Goal: Contribute content

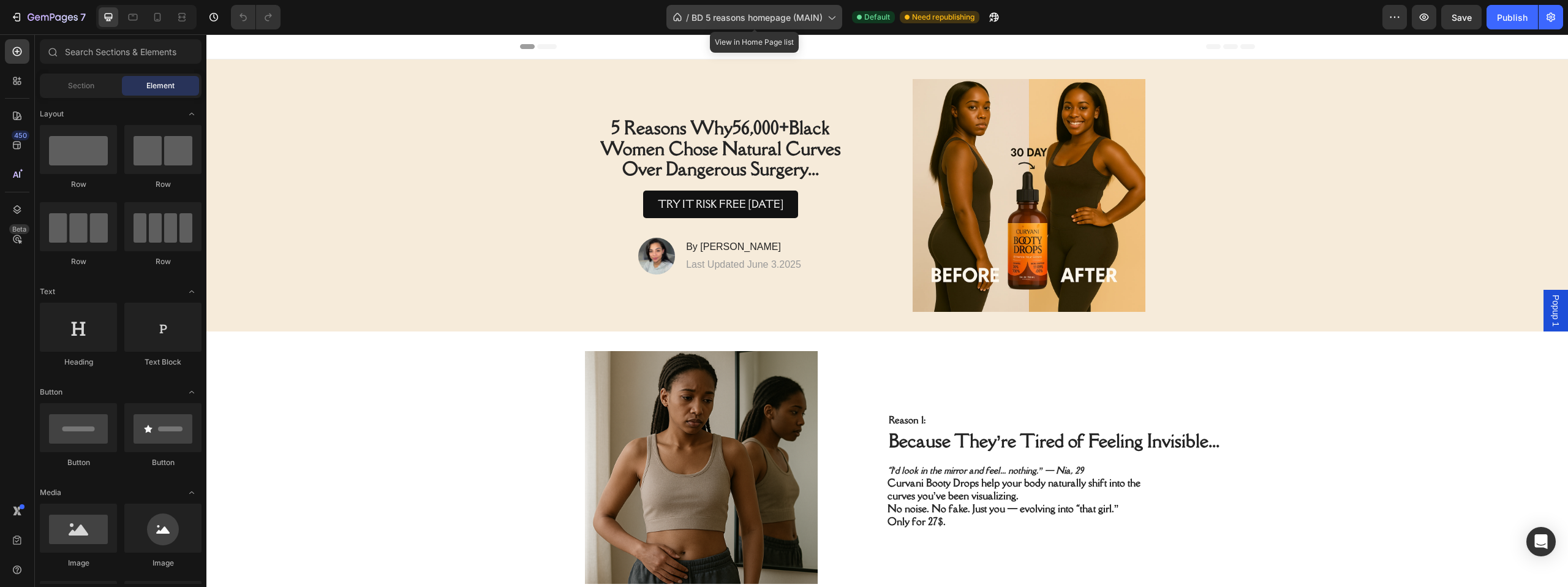
click at [708, 17] on span "BD 5 reasons homepage (MAIN)" at bounding box center [757, 18] width 131 height 13
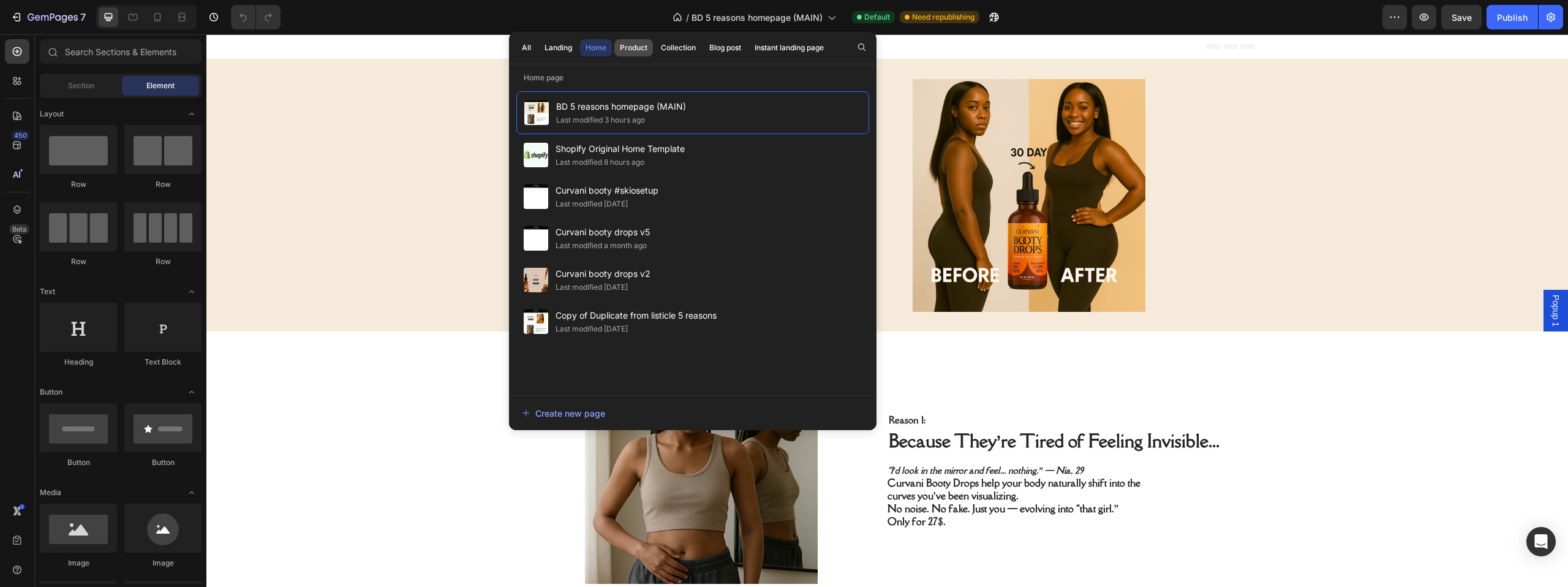
click at [638, 48] on div "Product" at bounding box center [634, 48] width 28 height 11
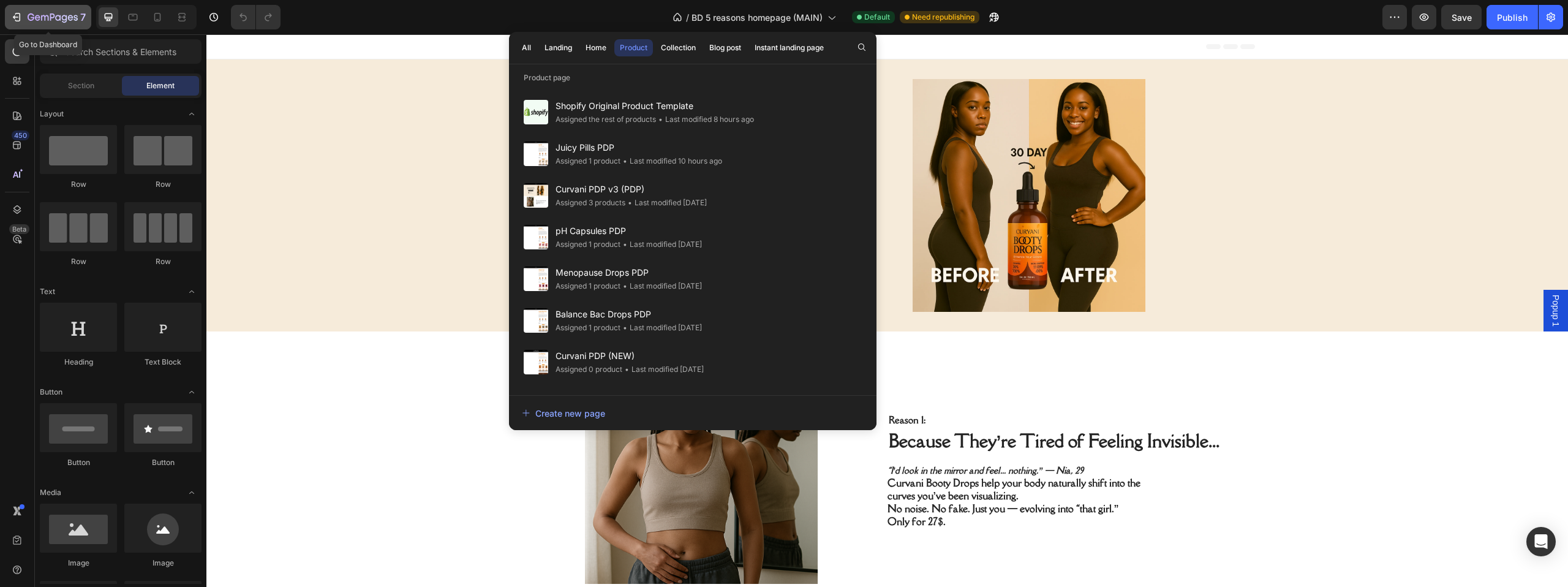
click at [12, 13] on icon "button" at bounding box center [16, 17] width 12 height 12
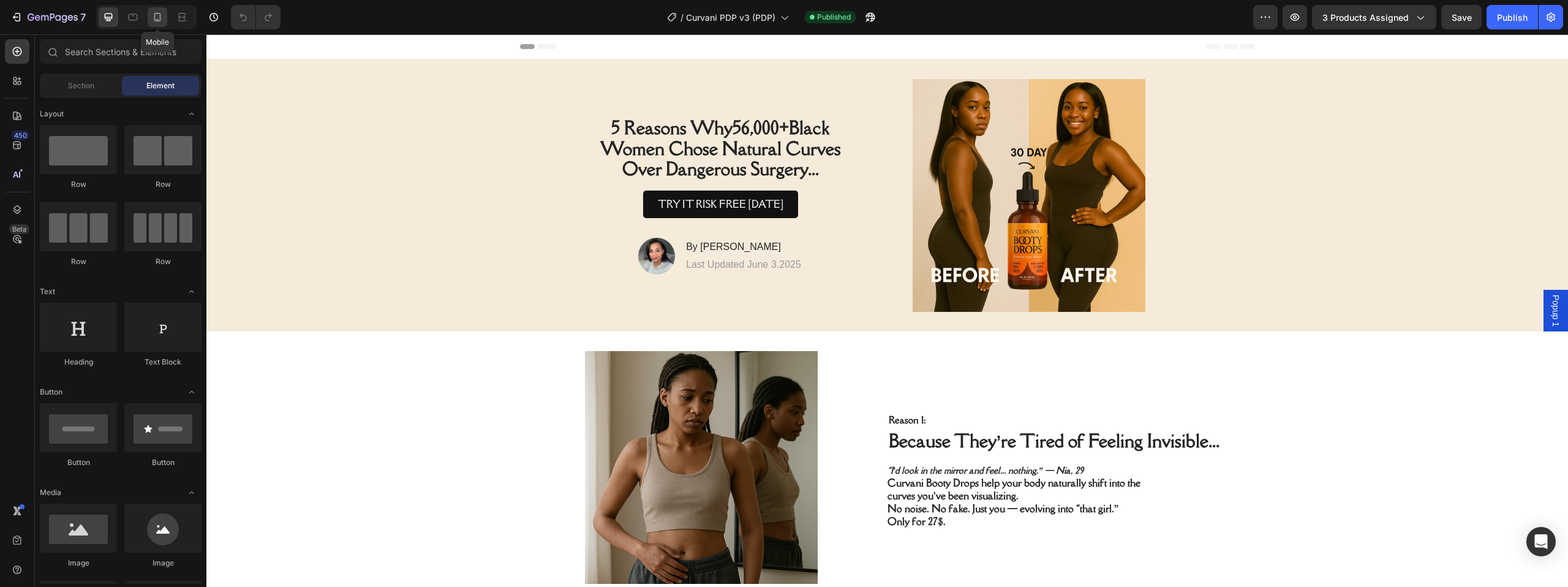
click at [154, 17] on icon at bounding box center [157, 17] width 7 height 9
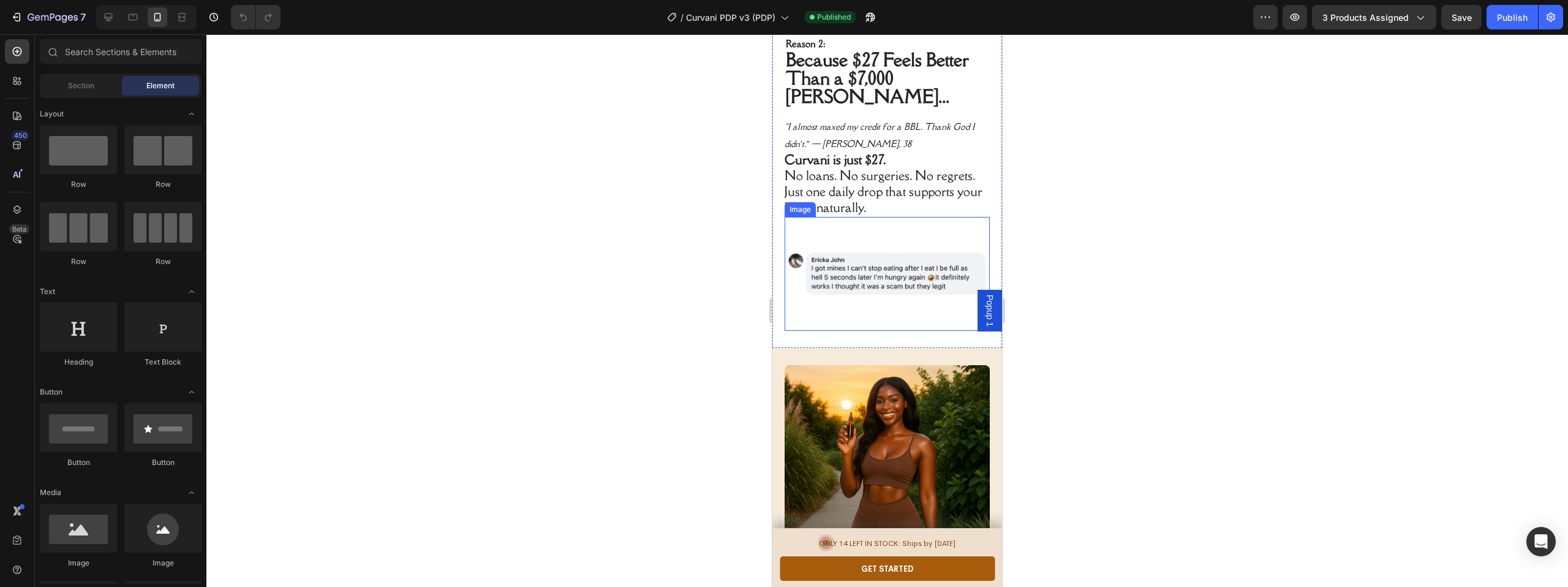
scroll to position [1131, 0]
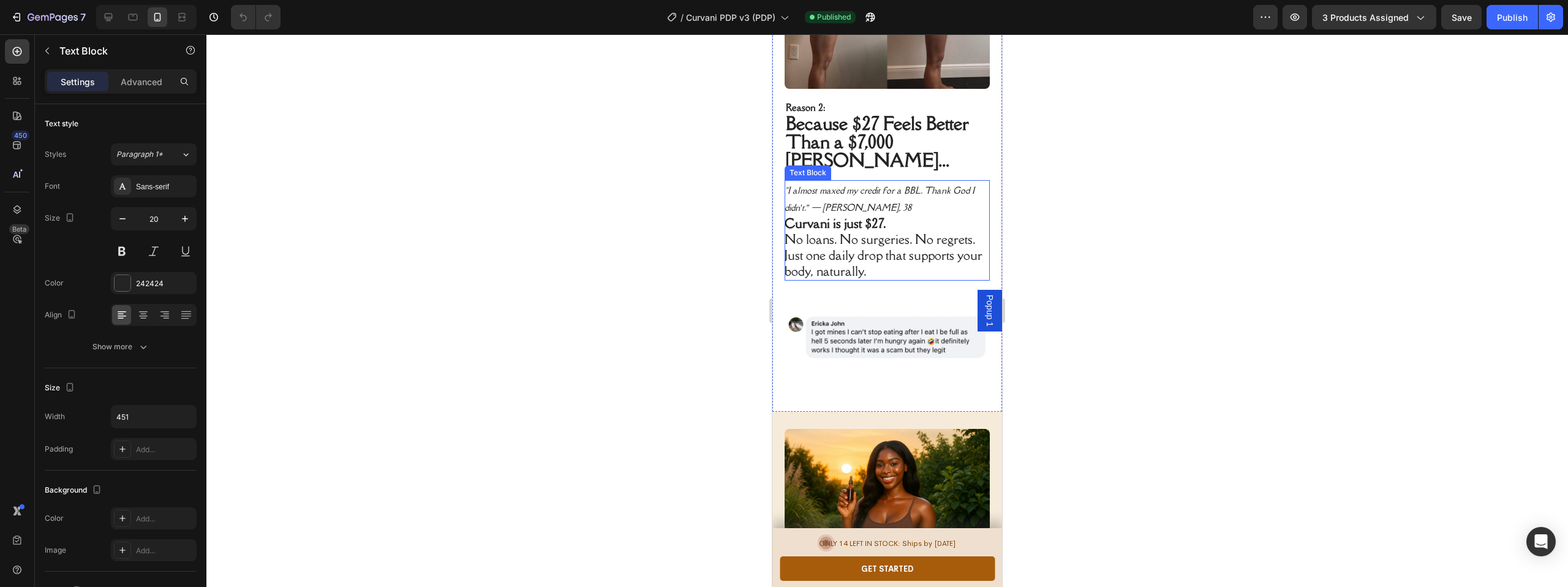
click at [881, 232] on strong "Curvani is just $27." at bounding box center [835, 223] width 101 height 16
click at [884, 232] on strong "Curvani is just $27." at bounding box center [835, 223] width 101 height 16
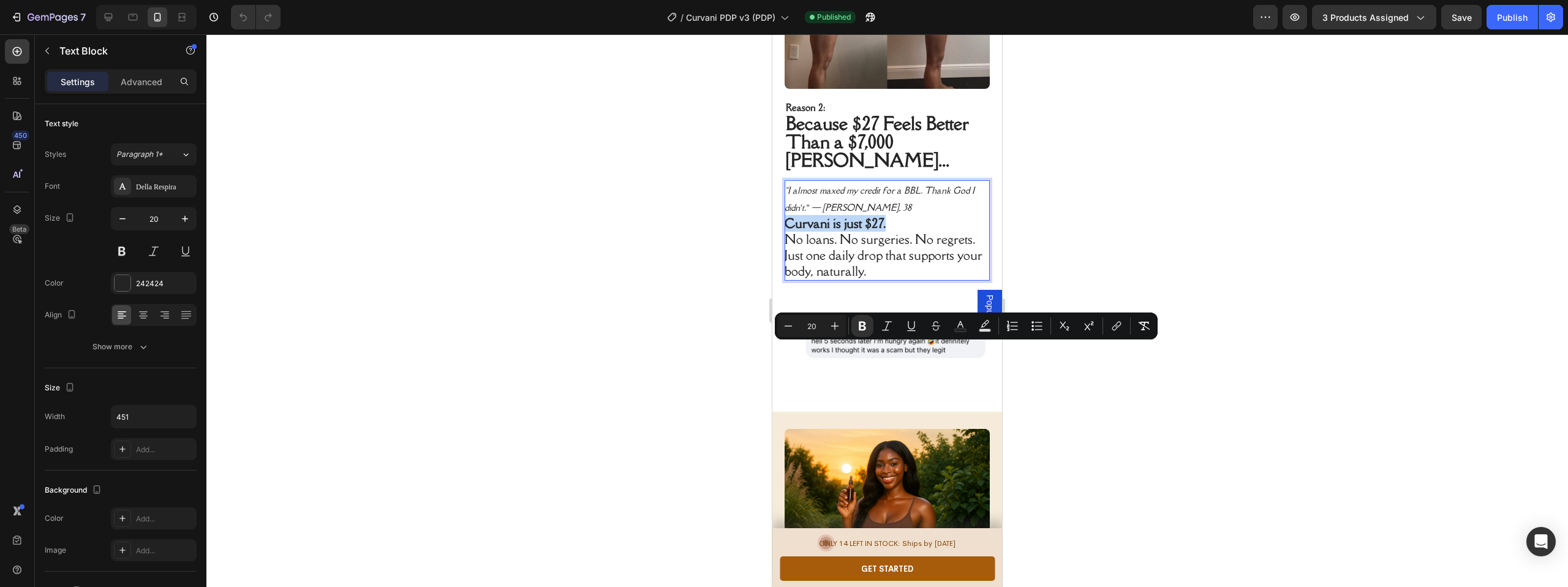
drag, startPoint x: 884, startPoint y: 349, endPoint x: 787, endPoint y: 345, distance: 97.1
click at [787, 232] on strong "Curvani is just $27." at bounding box center [835, 223] width 101 height 16
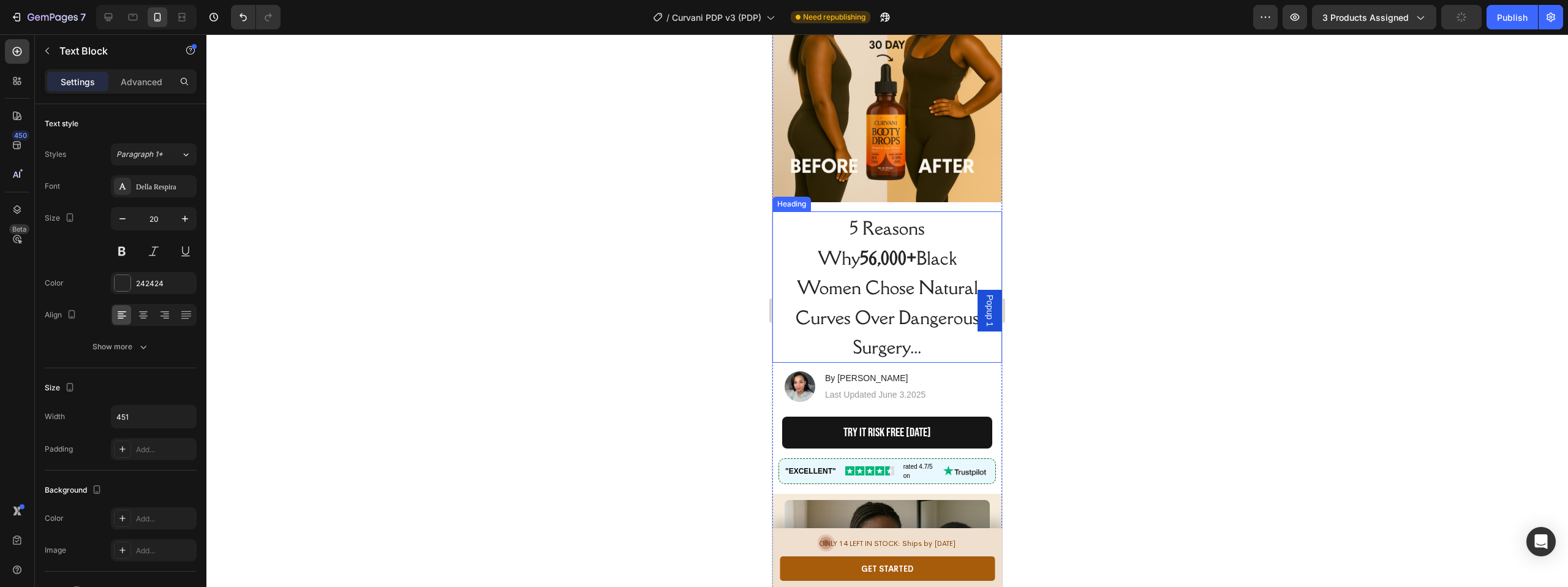
scroll to position [0, 0]
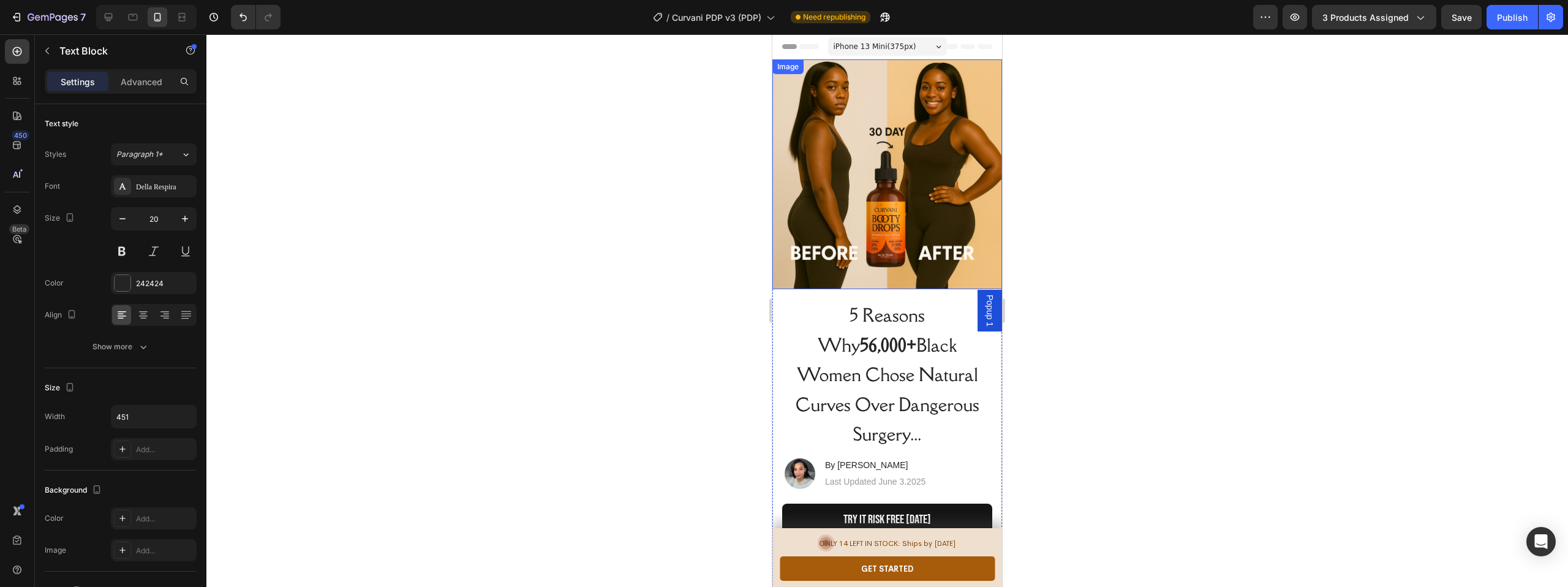
click at [870, 167] on img at bounding box center [887, 174] width 230 height 230
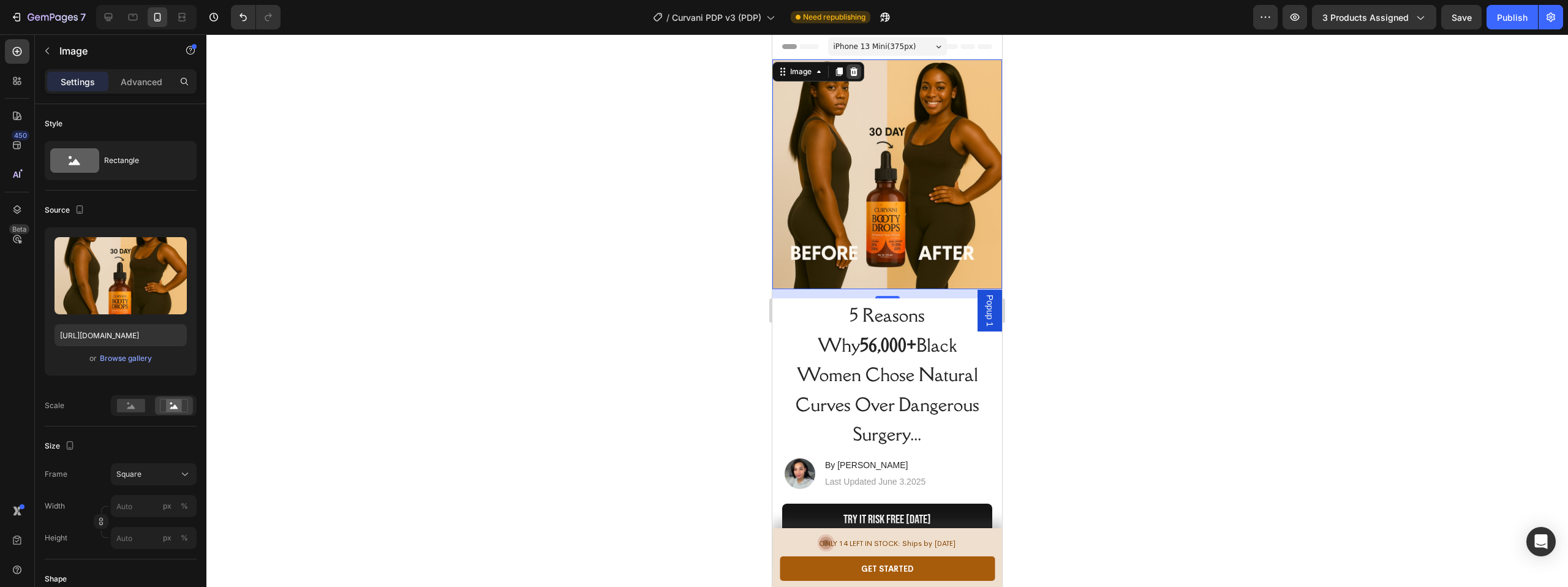
click at [855, 70] on icon at bounding box center [854, 72] width 8 height 9
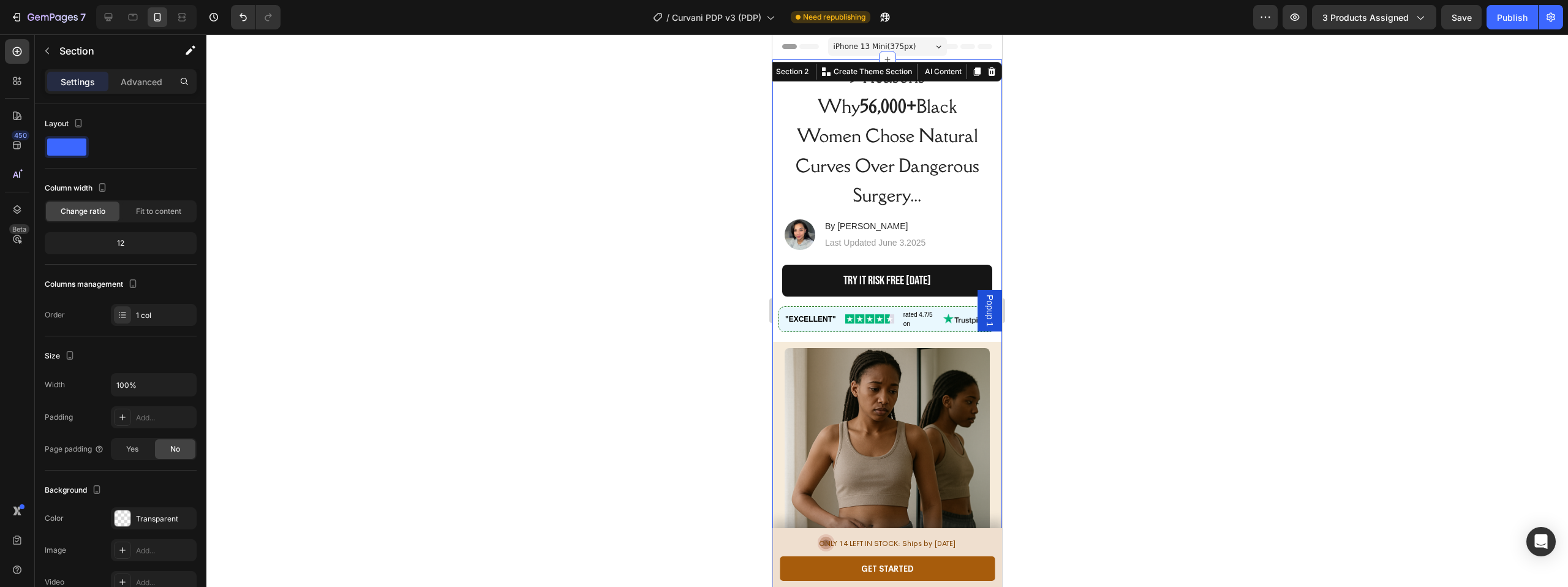
click at [986, 270] on div "TRY IT RISK FREE [DATE] Button" at bounding box center [887, 282] width 230 height 48
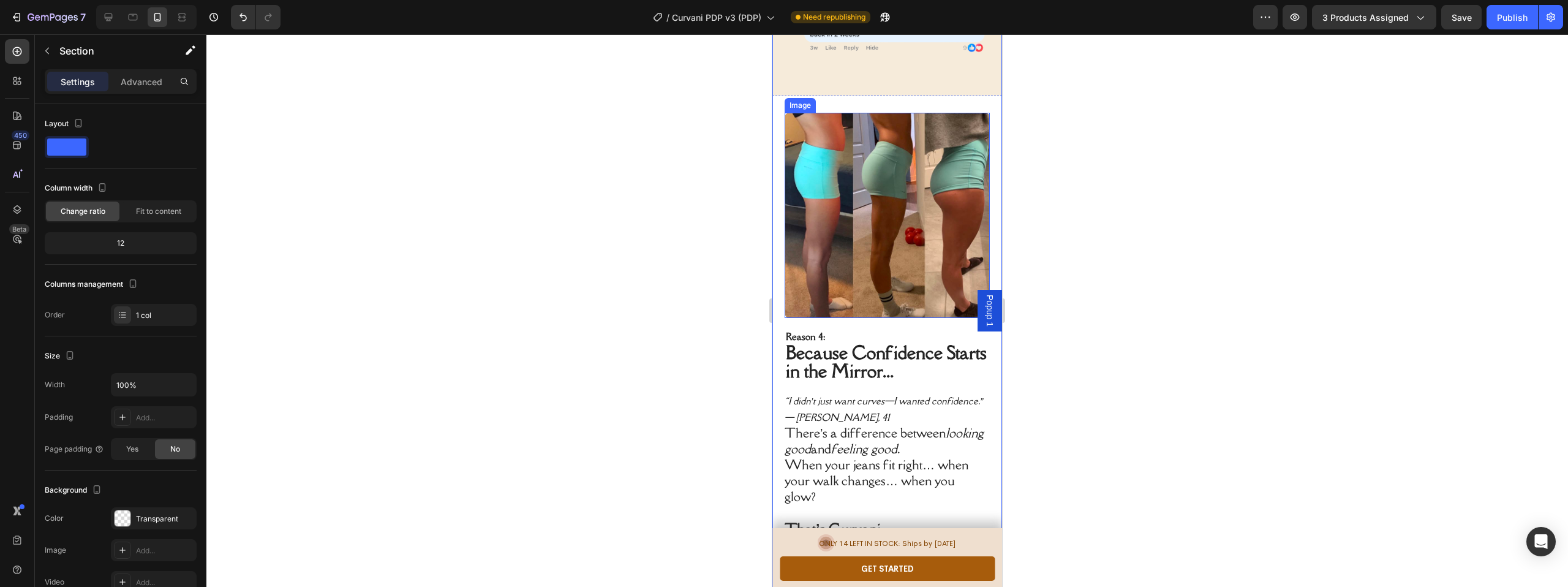
scroll to position [2279, 0]
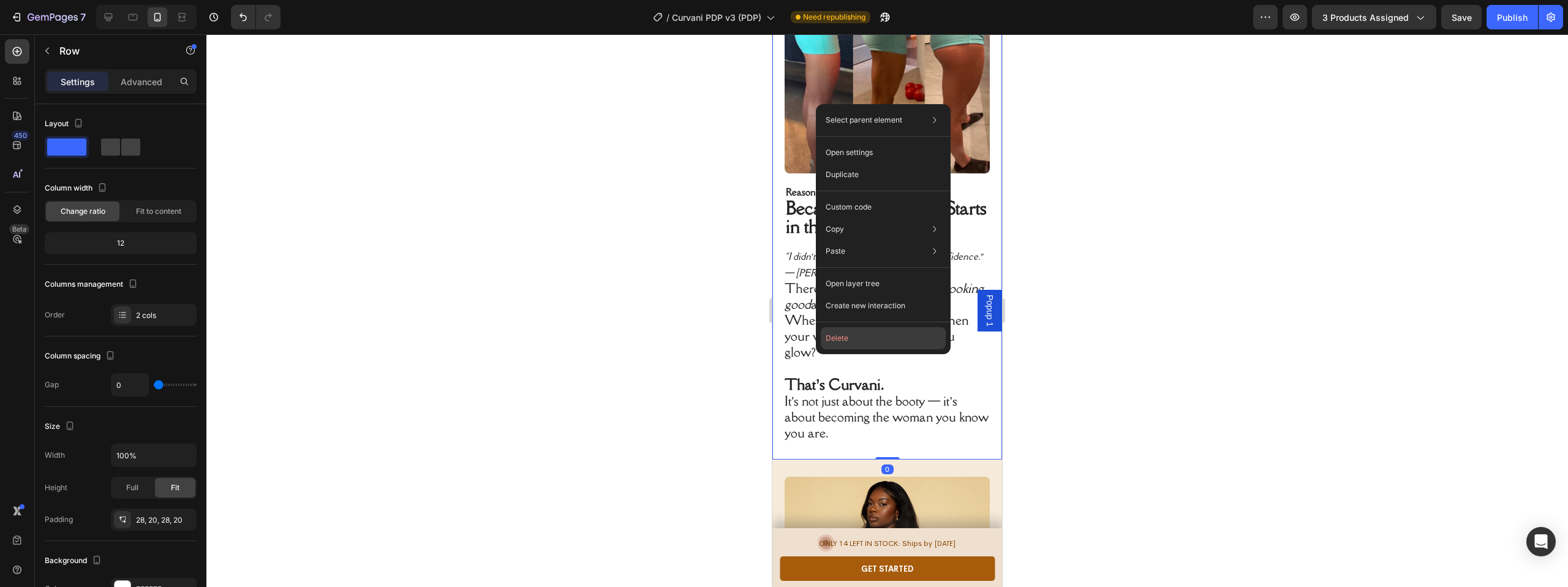
drag, startPoint x: 843, startPoint y: 334, endPoint x: 71, endPoint y: 301, distance: 772.7
click at [843, 334] on button "Delete" at bounding box center [883, 338] width 125 height 22
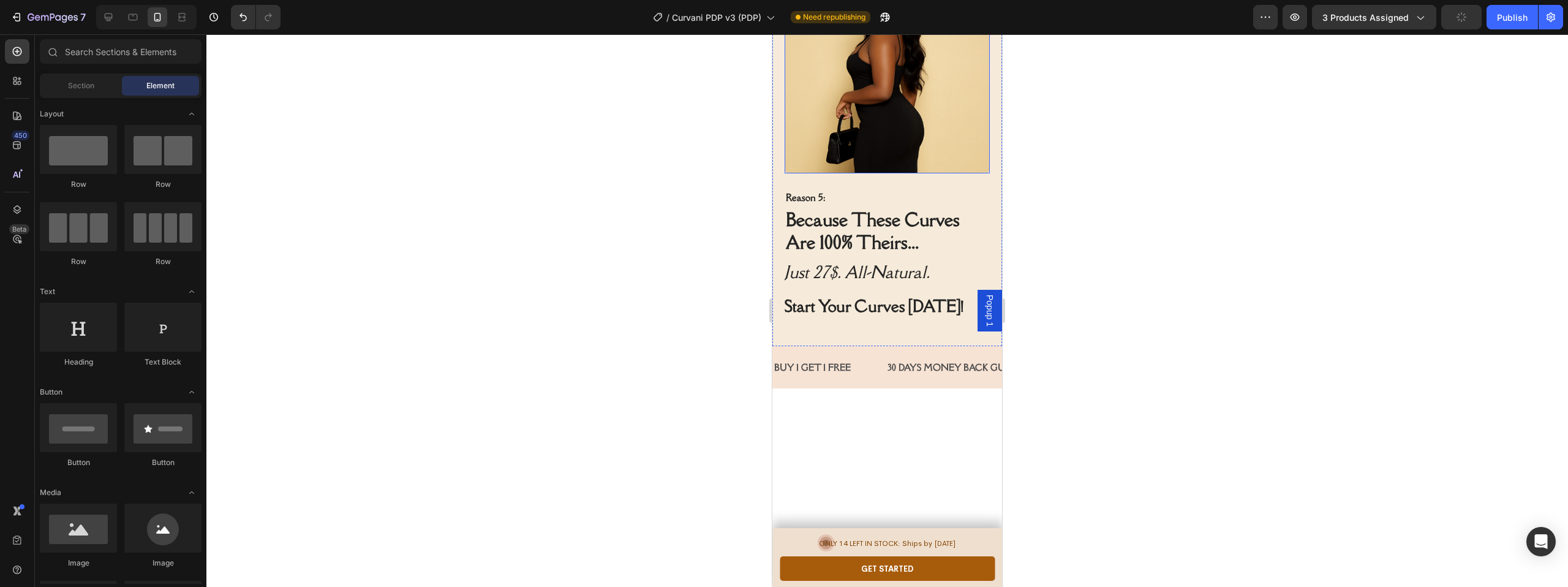
scroll to position [1889, 0]
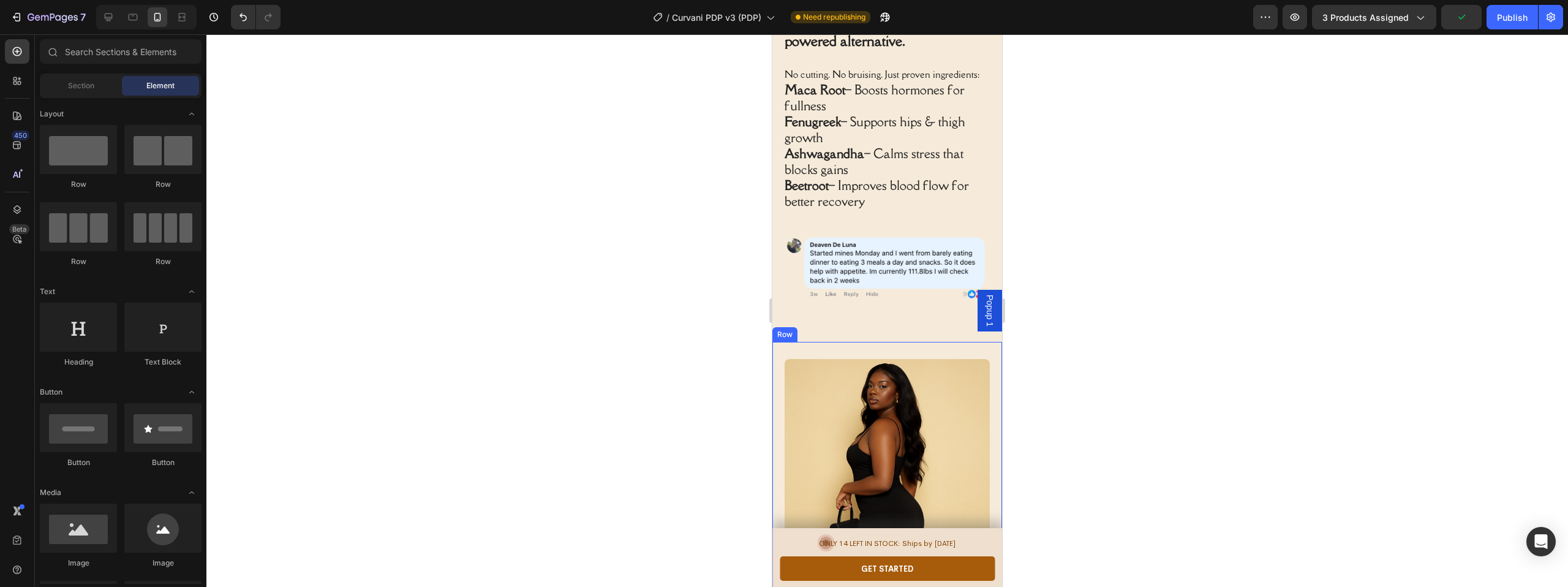
click at [989, 412] on div "Reason 5: Because These Curves Are 100% Theirs... Heading Just 27$. All-Natural…" at bounding box center [887, 596] width 230 height 509
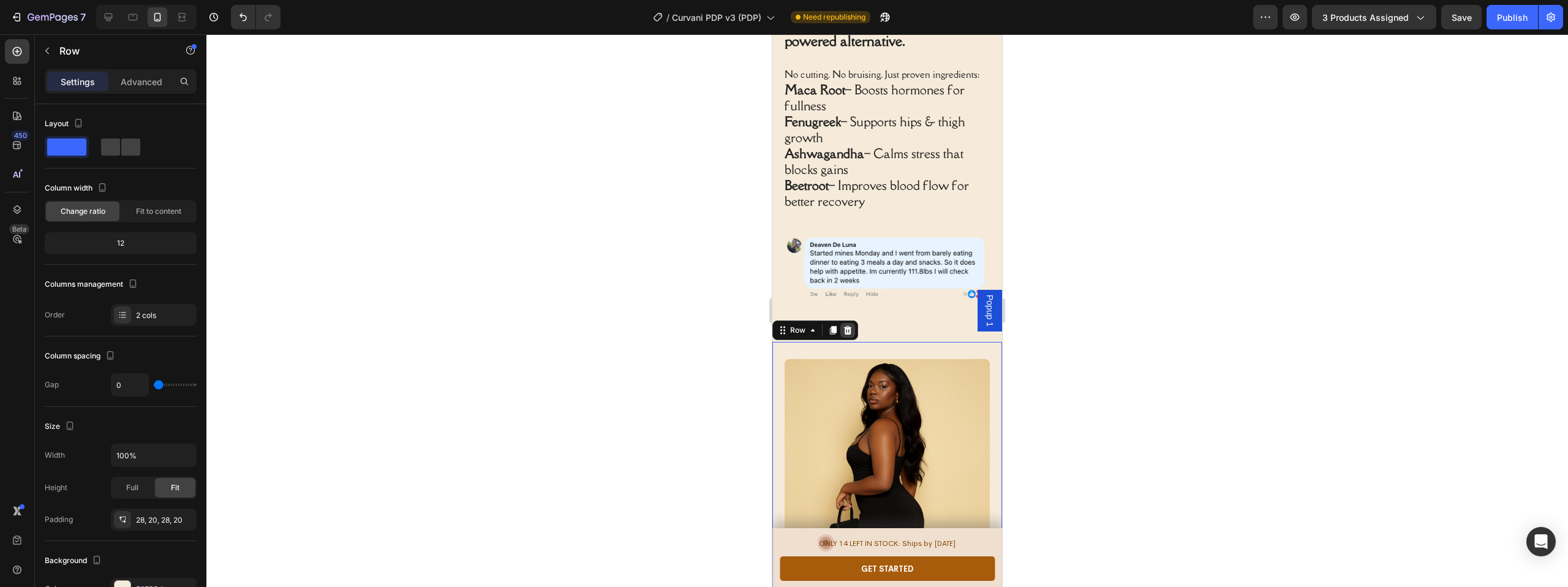
click at [843, 325] on icon at bounding box center [848, 330] width 10 height 10
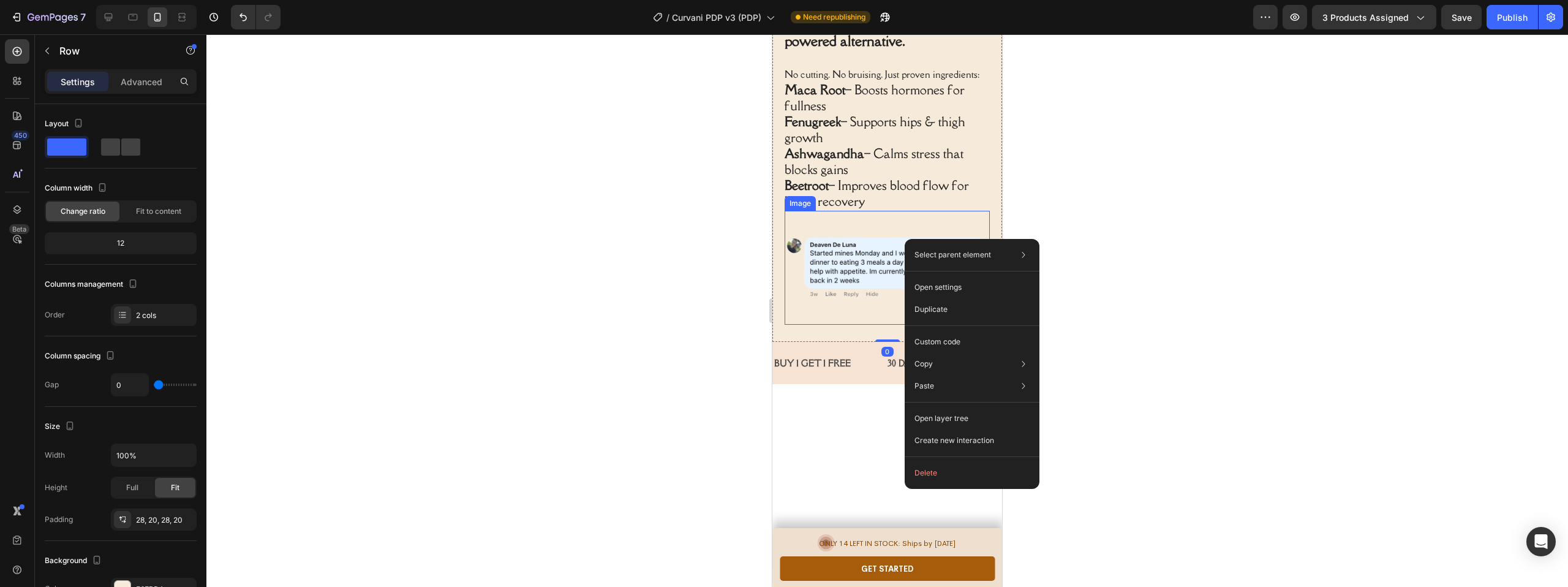
click at [889, 238] on img at bounding box center [887, 267] width 205 height 114
drag, startPoint x: 942, startPoint y: 483, endPoint x: 180, endPoint y: 372, distance: 770.0
click at [942, 483] on button "Delete" at bounding box center [972, 483] width 125 height 22
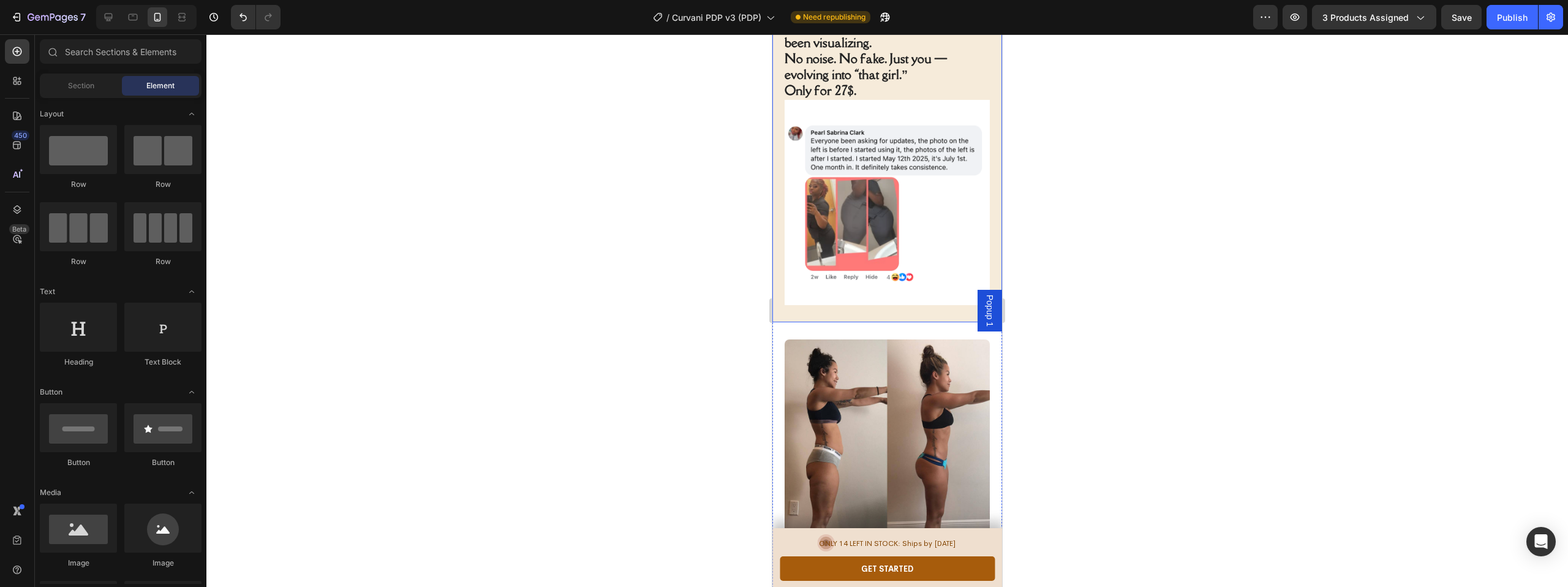
scroll to position [1063, 0]
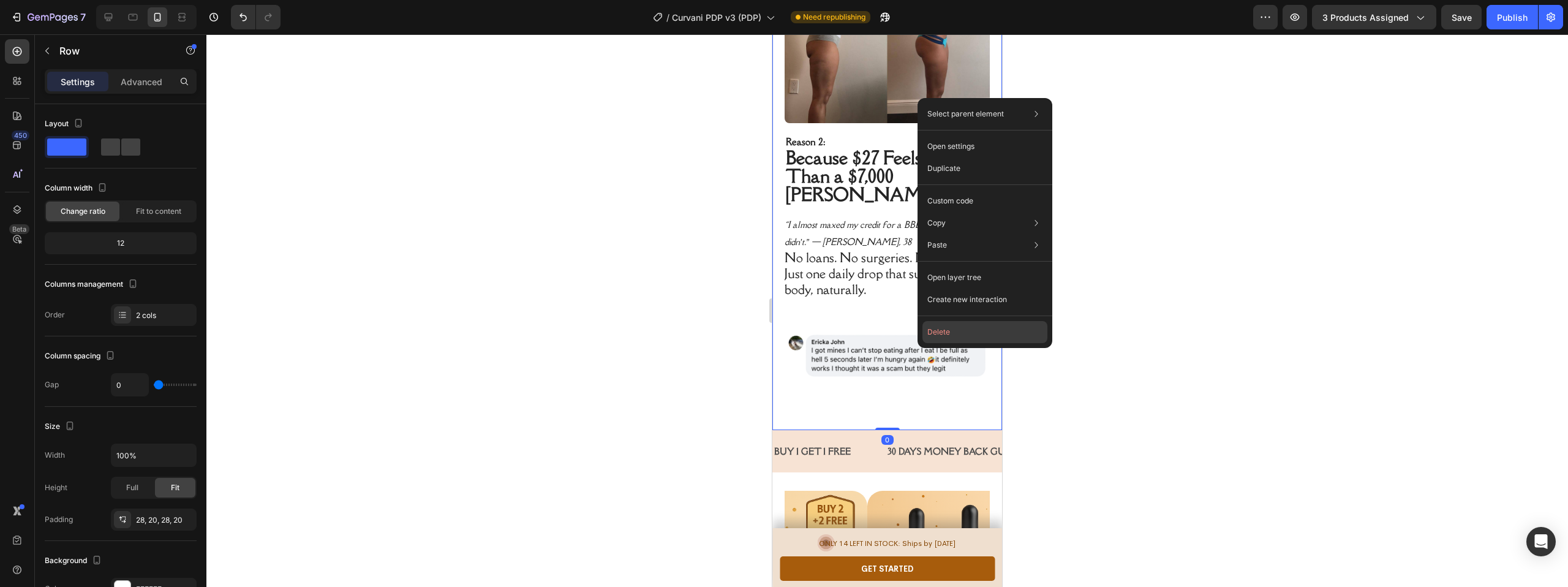
click at [942, 332] on button "Delete" at bounding box center [985, 332] width 125 height 22
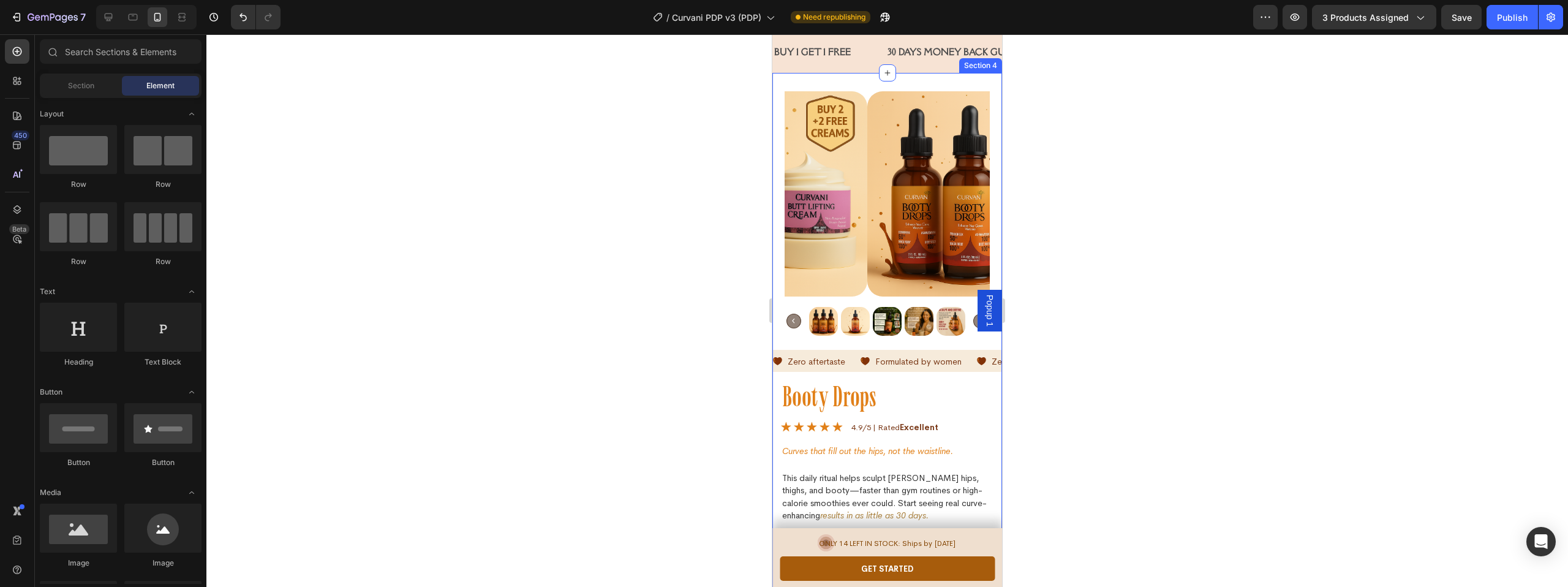
scroll to position [807, 0]
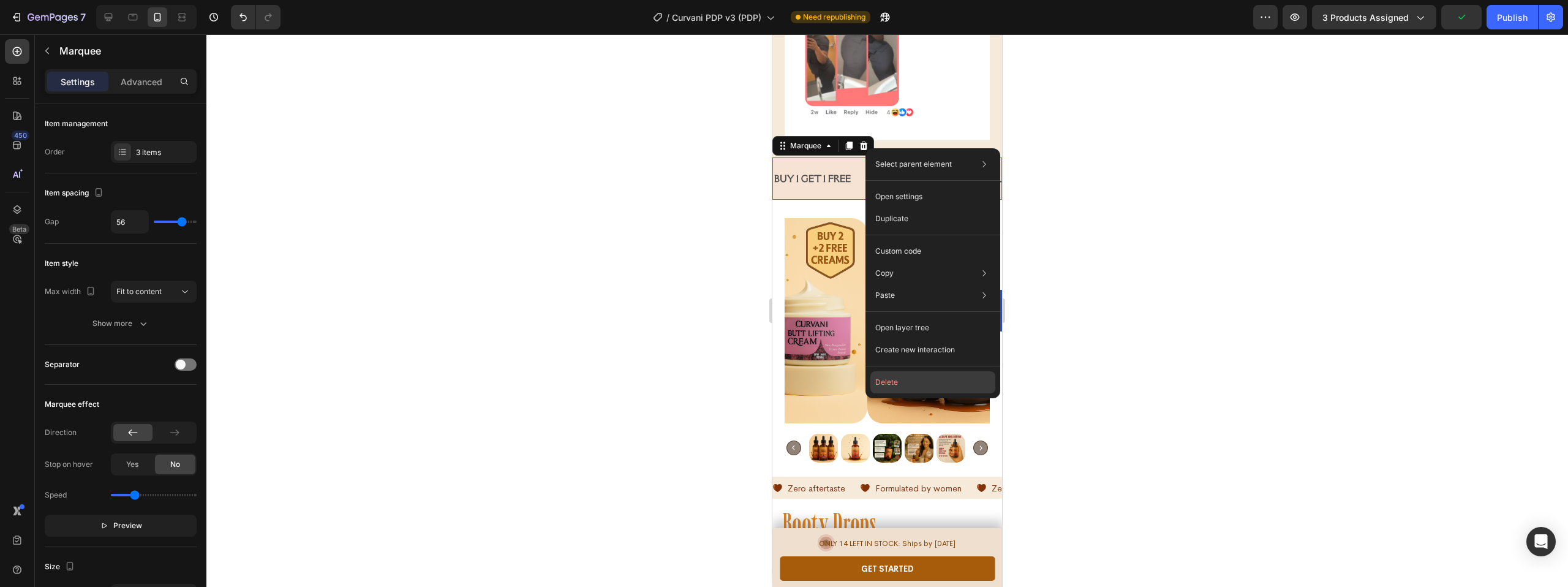
click at [881, 376] on button "Delete" at bounding box center [933, 382] width 125 height 22
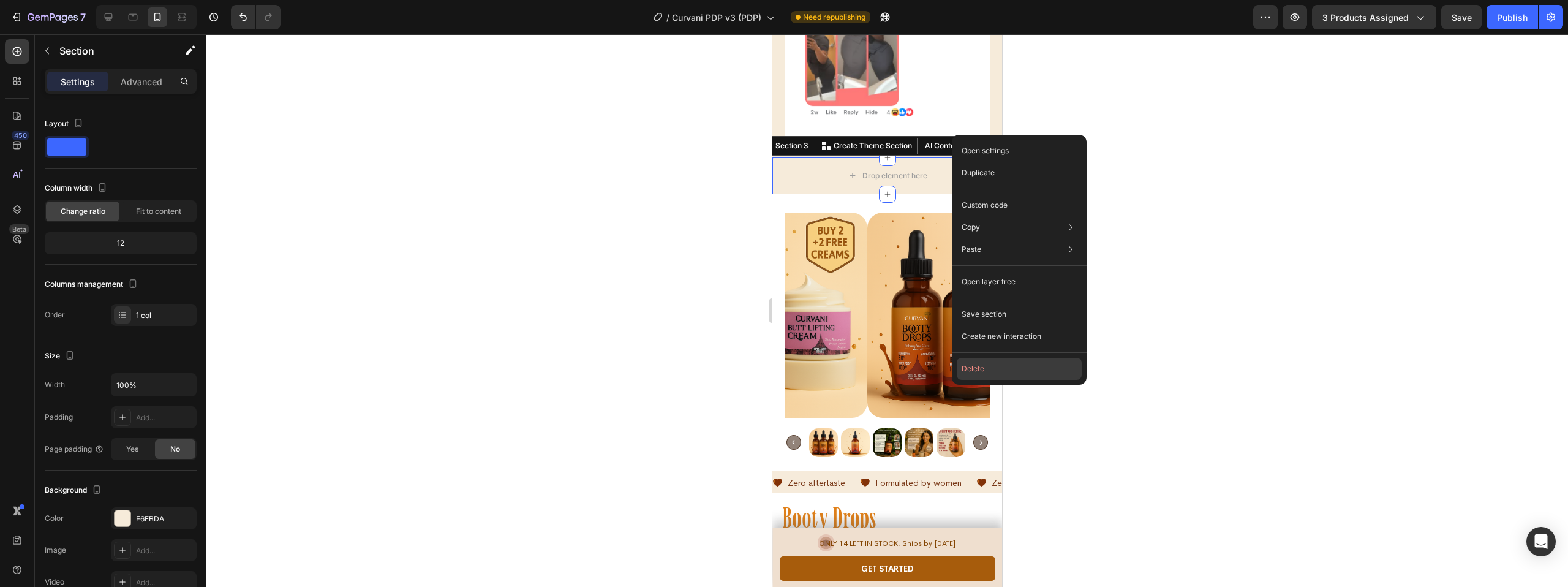
click at [969, 369] on button "Delete" at bounding box center [1019, 369] width 125 height 22
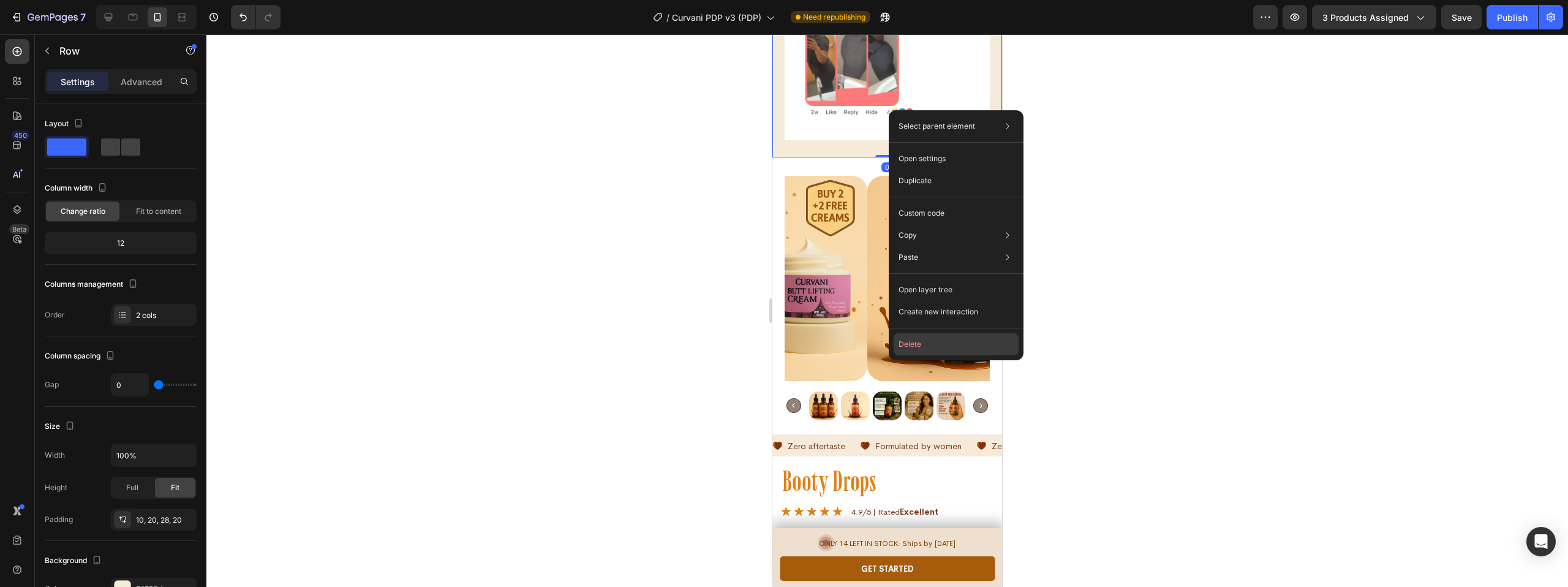
click at [925, 339] on button "Delete" at bounding box center [956, 344] width 125 height 22
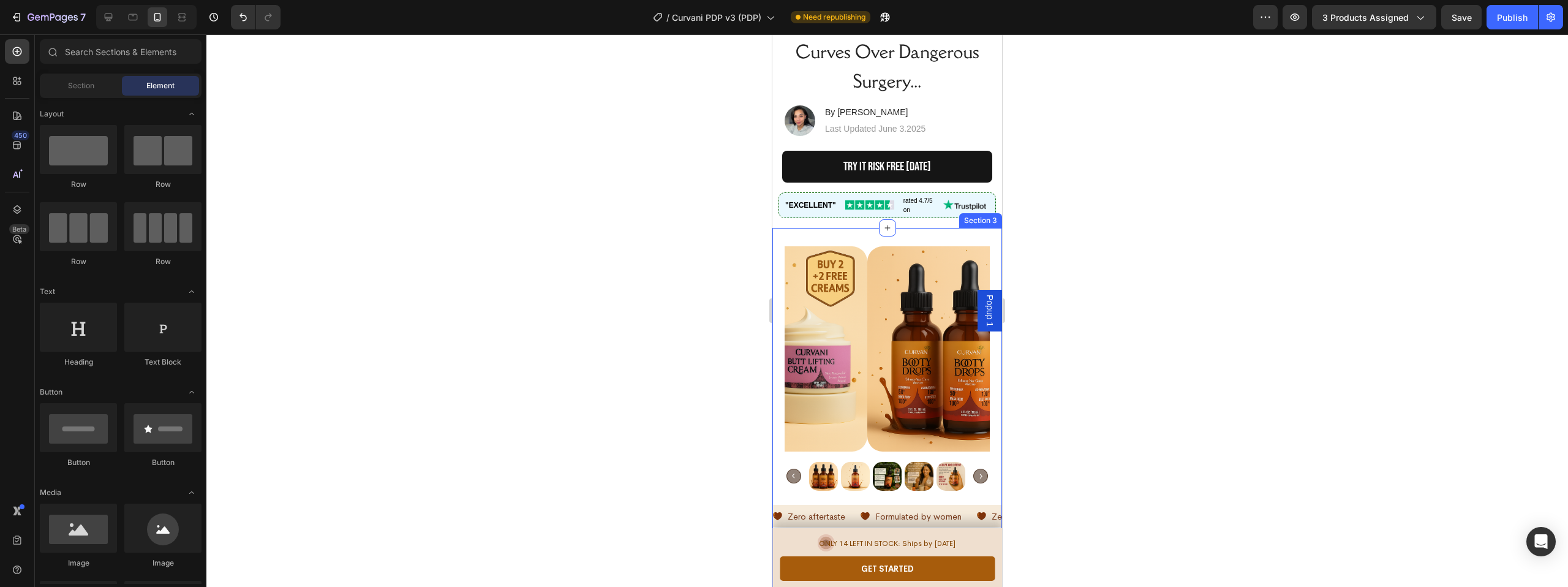
scroll to position [0, 0]
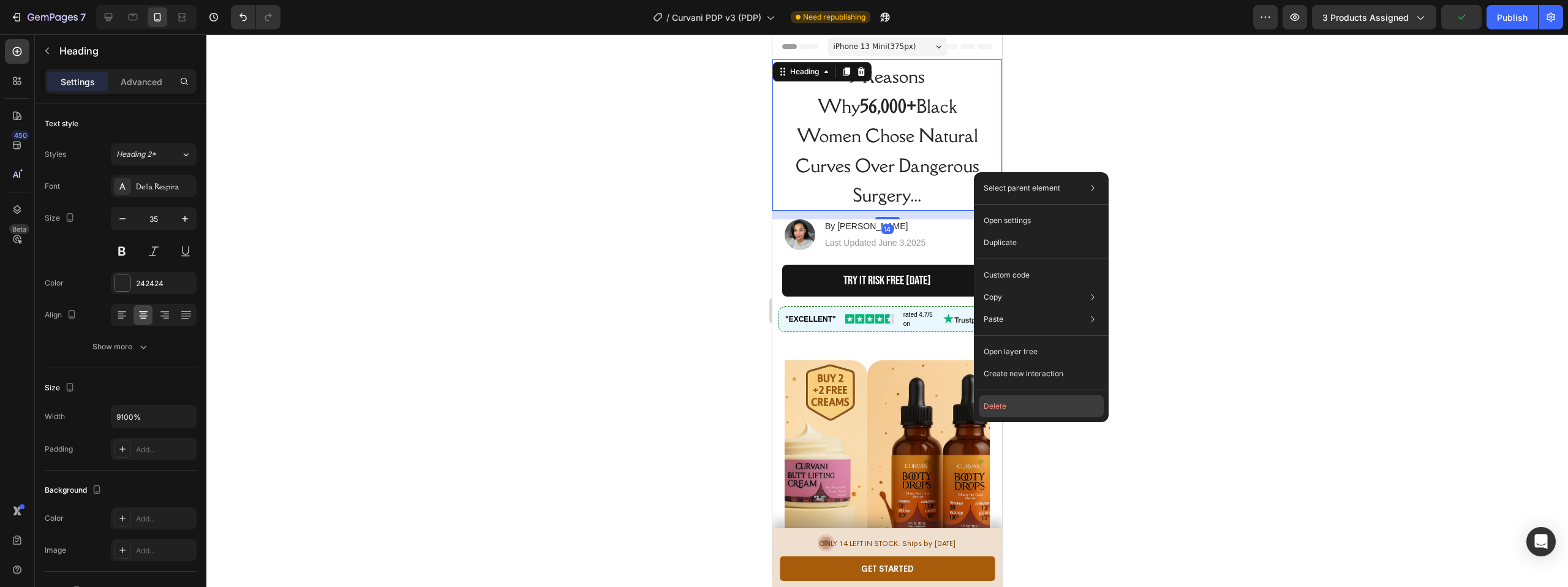
click at [993, 402] on button "Delete" at bounding box center [1041, 406] width 125 height 22
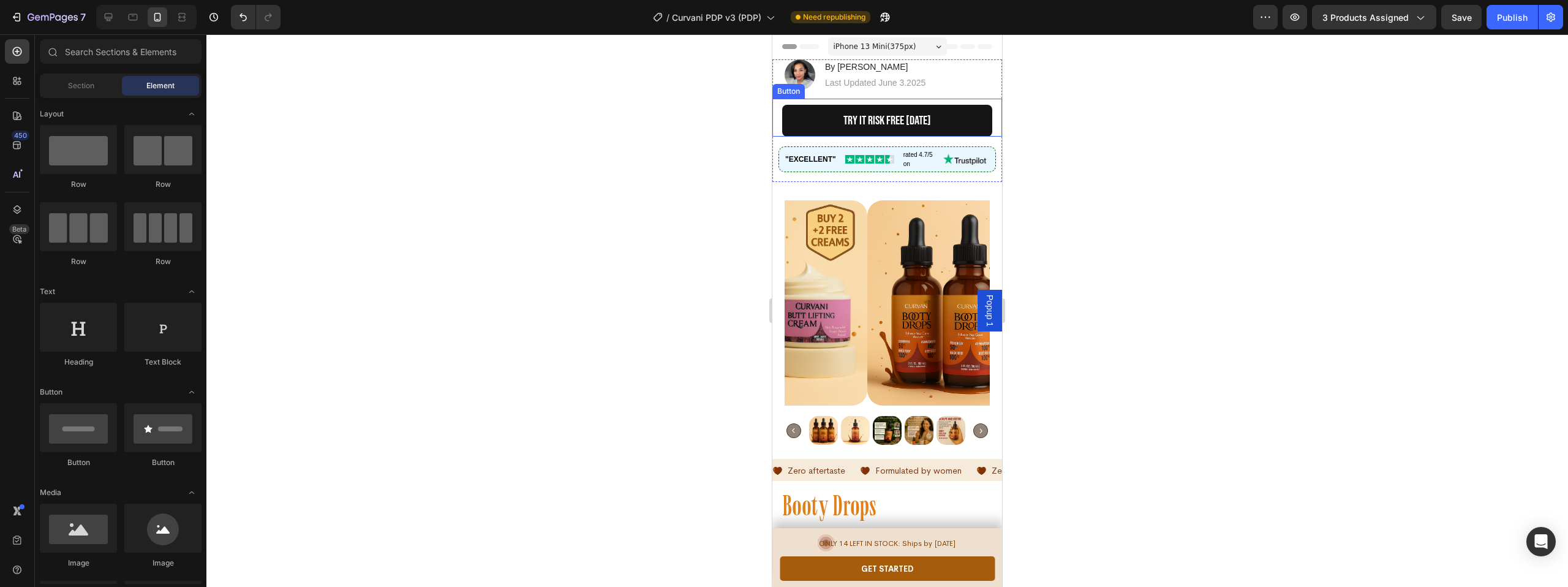
click at [989, 102] on div "TRY IT RISK FREE [DATE] Button" at bounding box center [887, 118] width 230 height 38
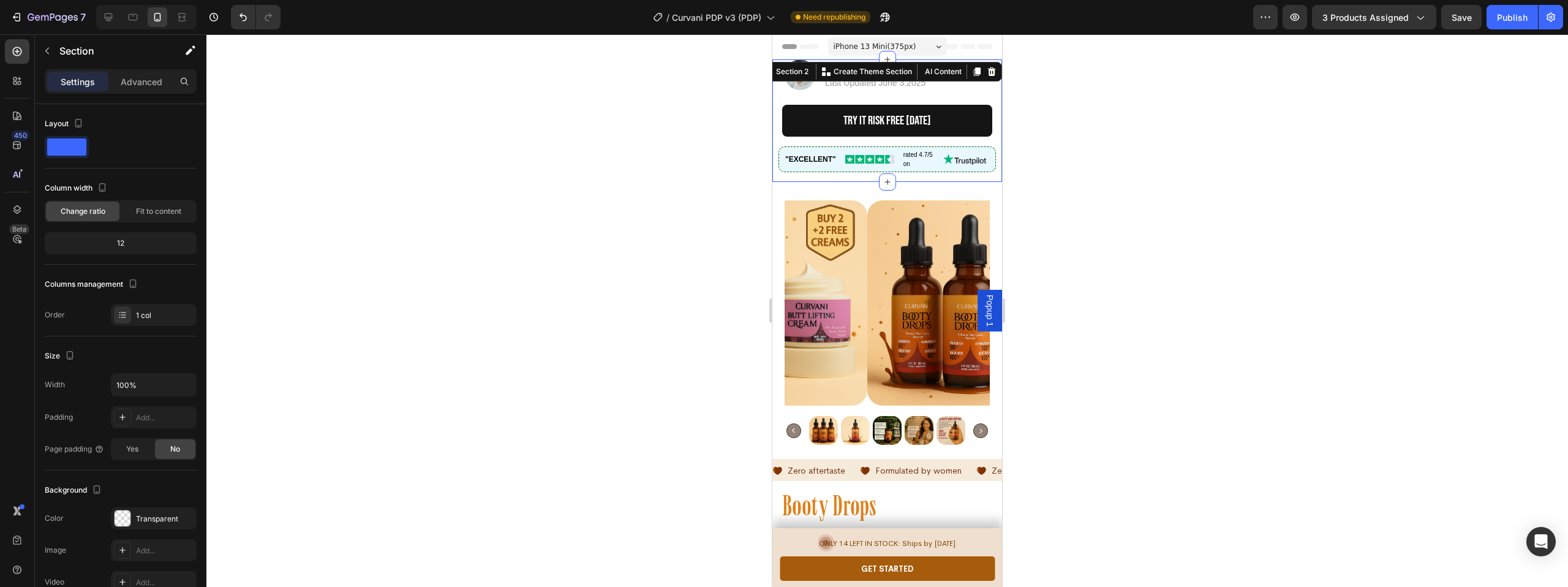
click at [986, 181] on div "Image By [PERSON_NAME] Heading Last Updated June 3.2025 Text Block Row TRY IT R…" at bounding box center [887, 120] width 230 height 123
click at [988, 70] on icon at bounding box center [992, 72] width 8 height 9
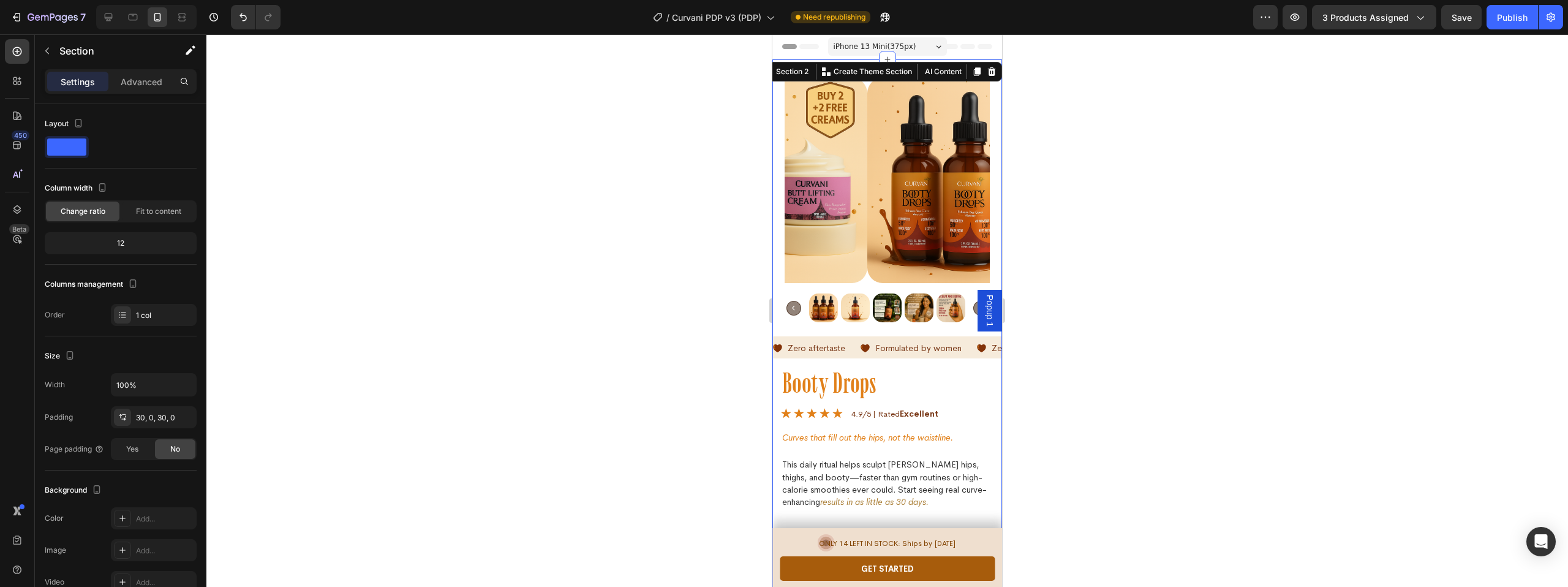
click at [139, 93] on div "Settings Advanced" at bounding box center [121, 87] width 172 height 35
click at [140, 86] on p "Advanced" at bounding box center [142, 82] width 42 height 13
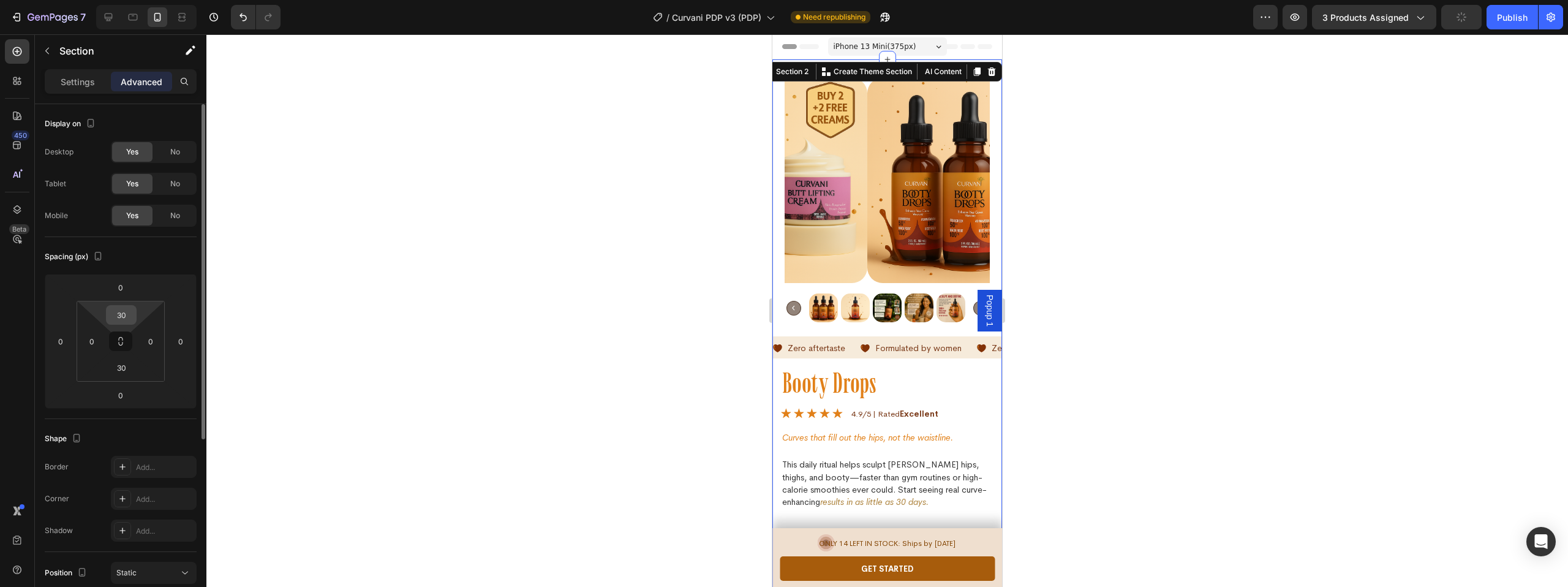
click at [124, 320] on input "30" at bounding box center [121, 315] width 25 height 18
type input "10"
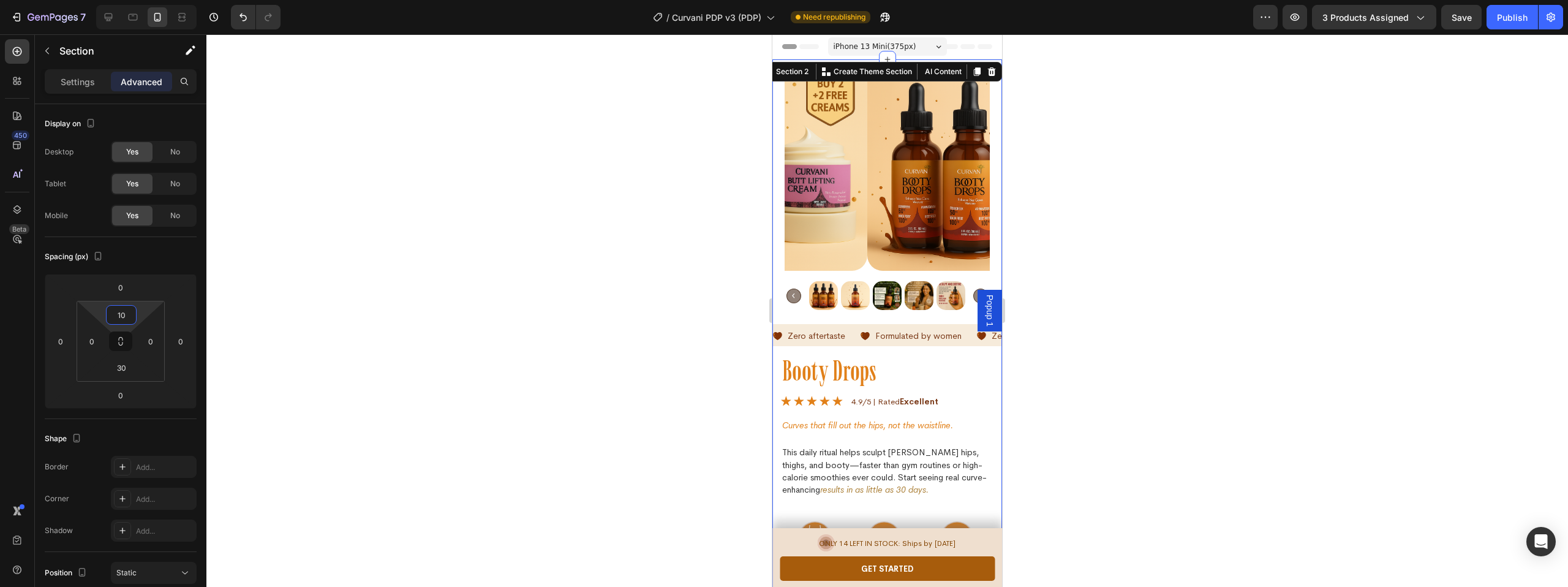
click at [415, 273] on div at bounding box center [887, 311] width 1362 height 552
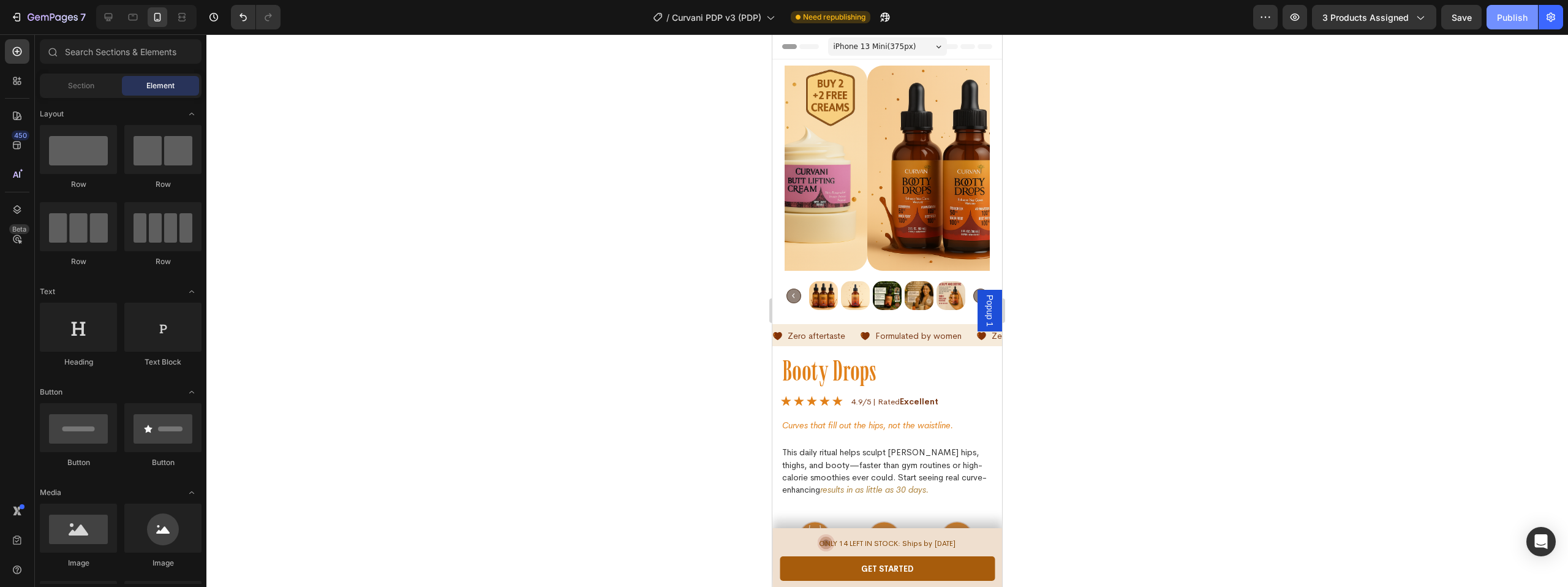
click at [1508, 17] on div "Publish" at bounding box center [1512, 18] width 31 height 13
click at [1261, 18] on icon "button" at bounding box center [1265, 17] width 12 height 12
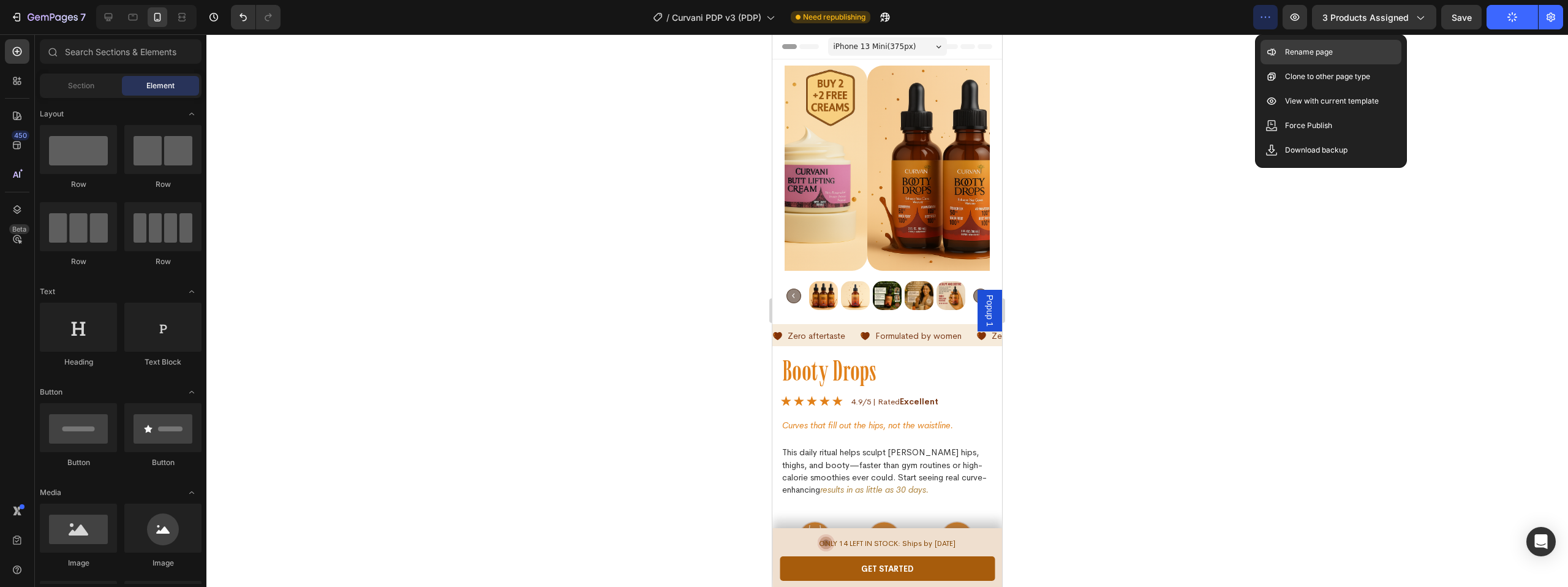
drag, startPoint x: 1313, startPoint y: 52, endPoint x: 1261, endPoint y: 55, distance: 52.1
click at [1313, 52] on p "Rename page" at bounding box center [1309, 52] width 48 height 12
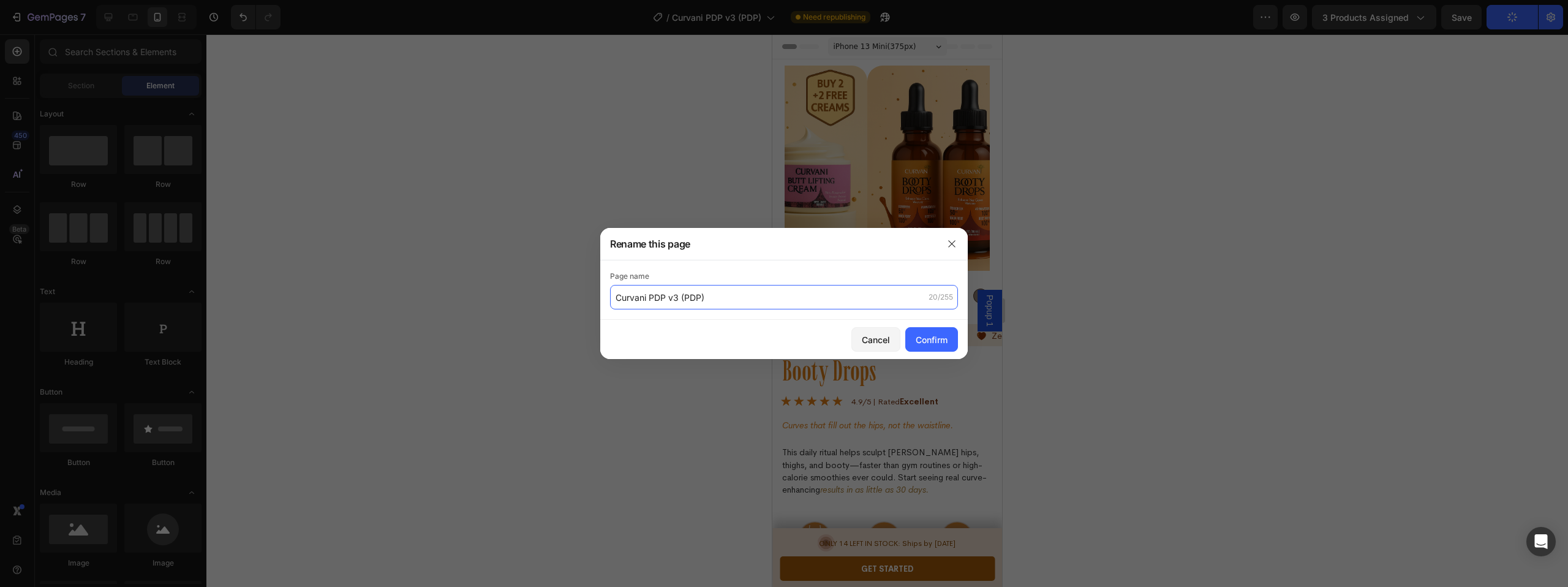
drag, startPoint x: 714, startPoint y: 294, endPoint x: 703, endPoint y: 298, distance: 11.7
click at [703, 298] on input "Curvani PDP v3 (PDP)" at bounding box center [784, 297] width 348 height 25
click at [703, 298] on input "Curvani PDP v3 (PDP)" at bounding box center [784, 297] width 348 height 25
click at [703, 297] on input "Curvani PDP v3 (PDP)" at bounding box center [784, 297] width 348 height 25
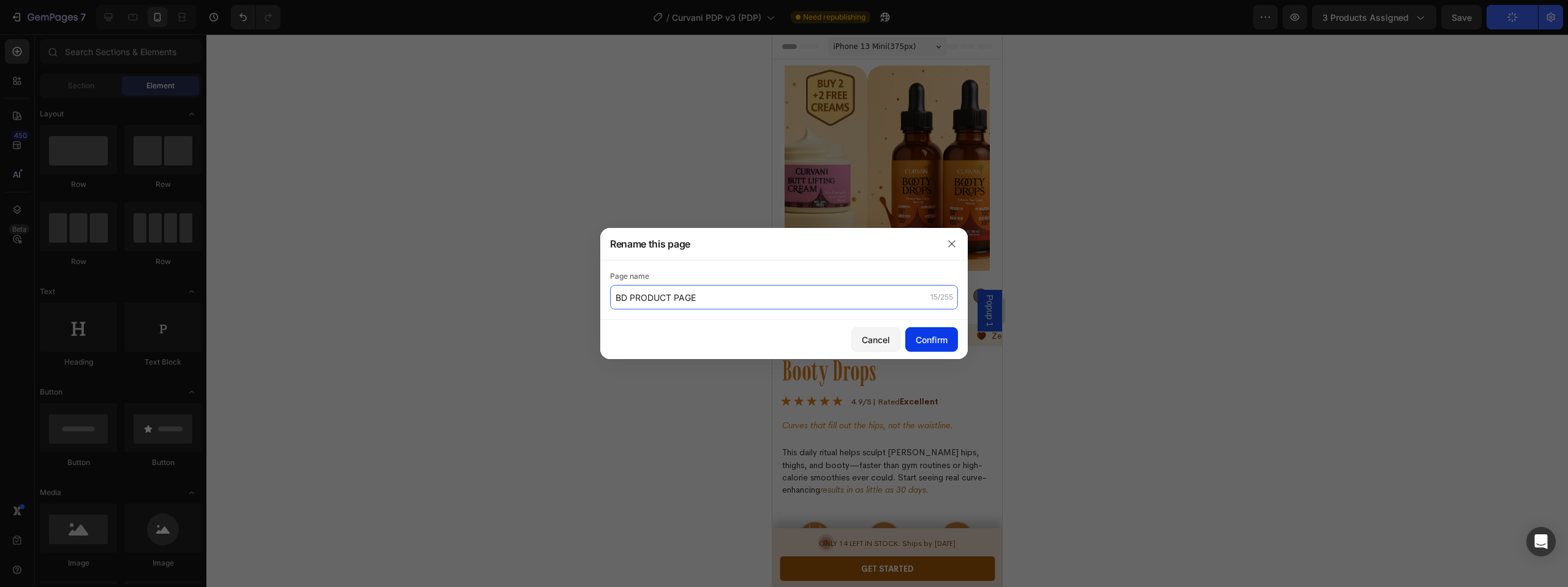
type input "Curvani PDP v3 (PDP)"
click at [949, 342] on button "Confirm" at bounding box center [931, 339] width 53 height 25
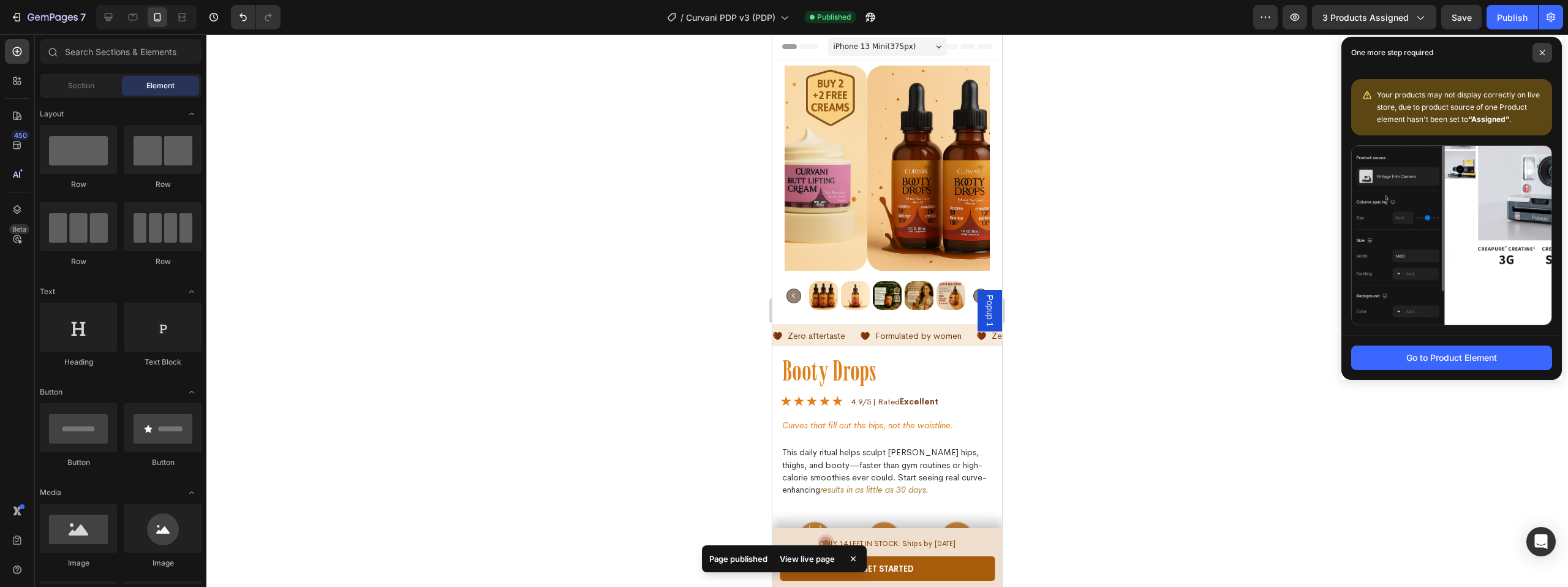
click at [1543, 52] on icon at bounding box center [1542, 53] width 6 height 6
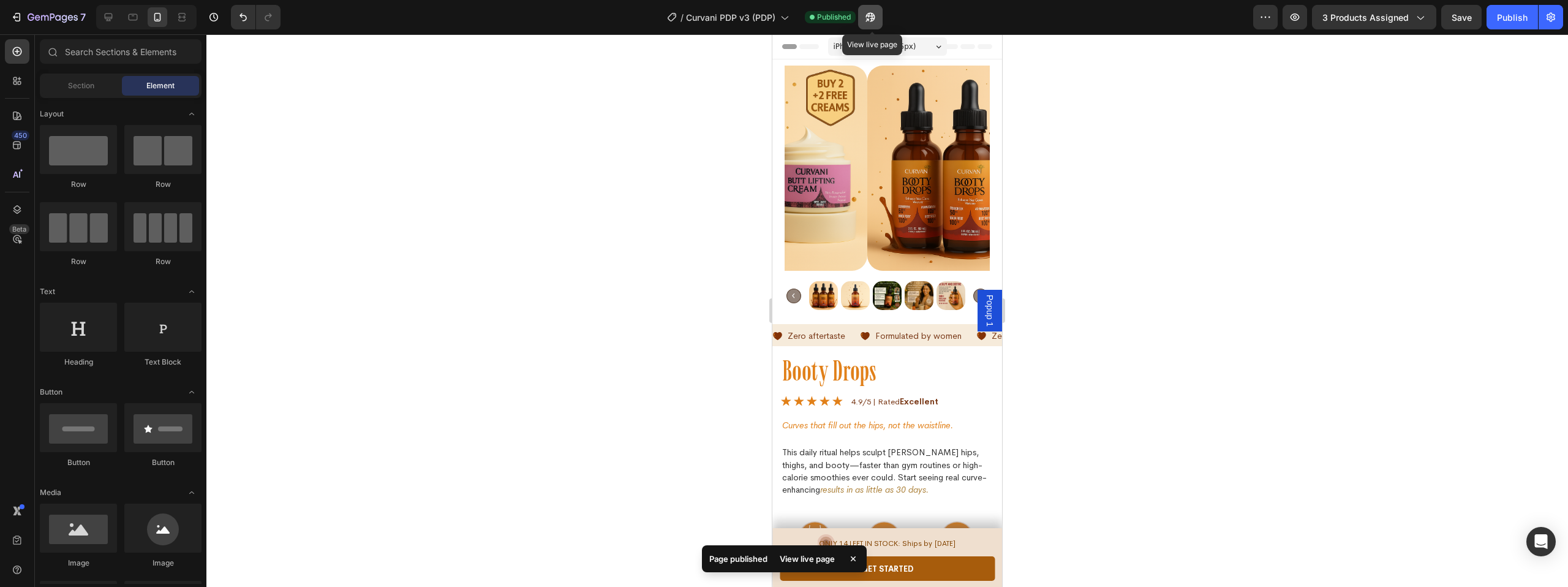
click at [869, 18] on icon "button" at bounding box center [867, 20] width 3 height 3
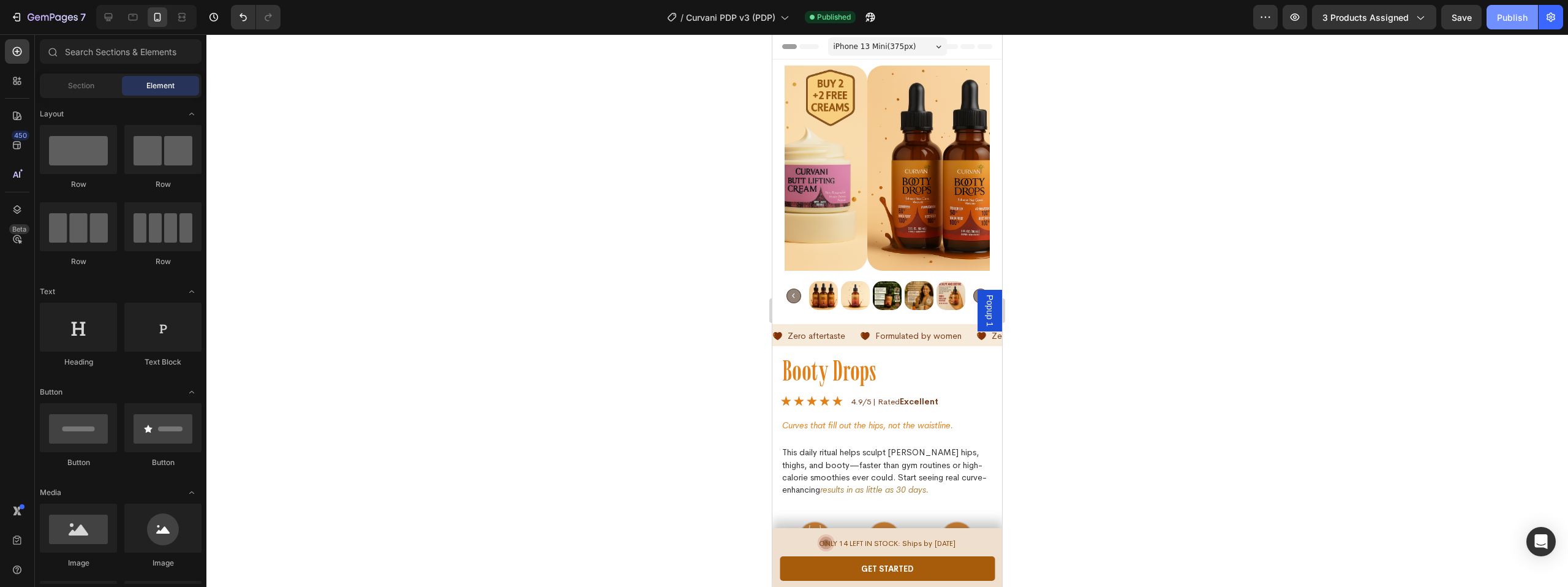
click at [1521, 19] on div "Publish" at bounding box center [1512, 18] width 31 height 13
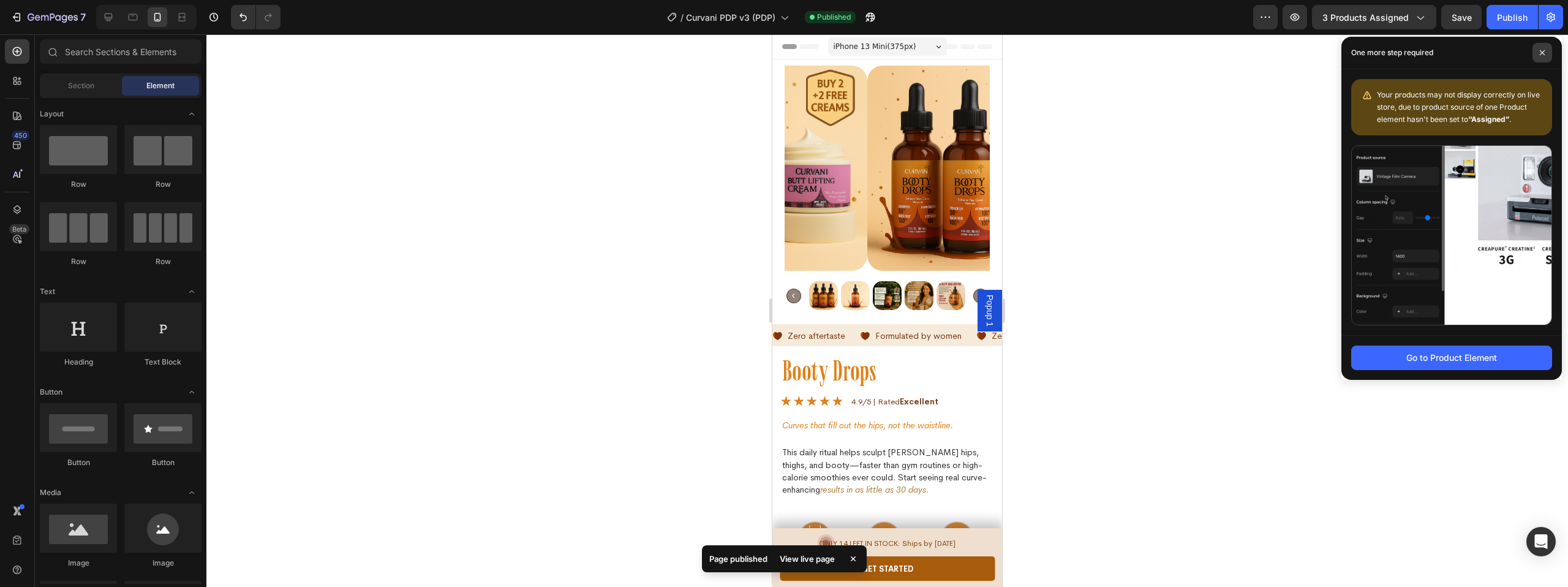
click at [1543, 51] on icon at bounding box center [1542, 53] width 5 height 5
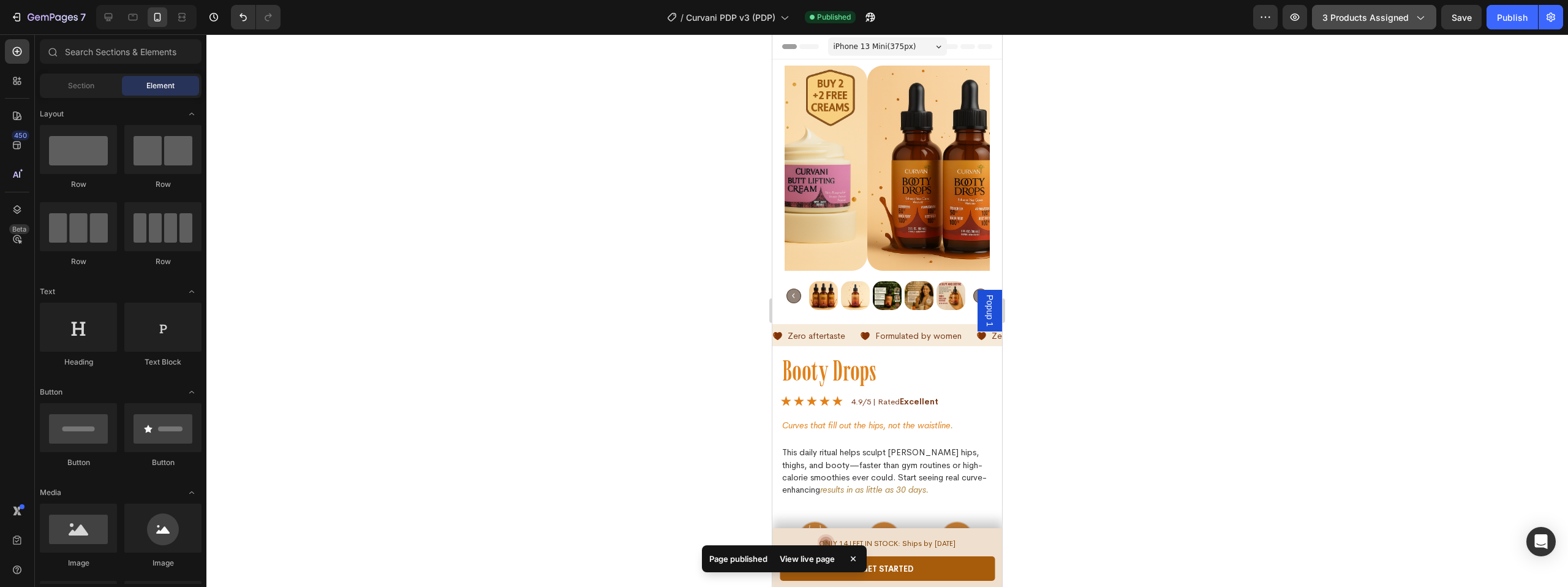
click at [1395, 22] on span "3 products assigned" at bounding box center [1365, 18] width 86 height 13
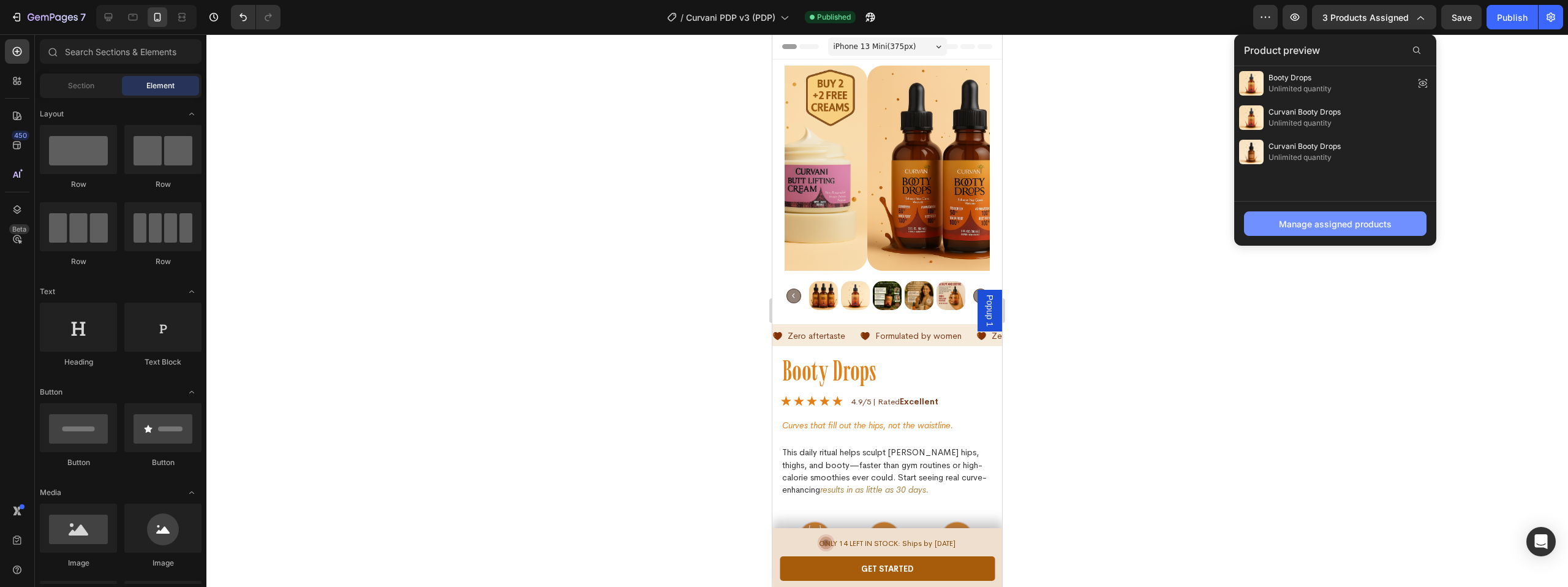
click at [1304, 233] on button "Manage assigned products" at bounding box center [1335, 223] width 182 height 25
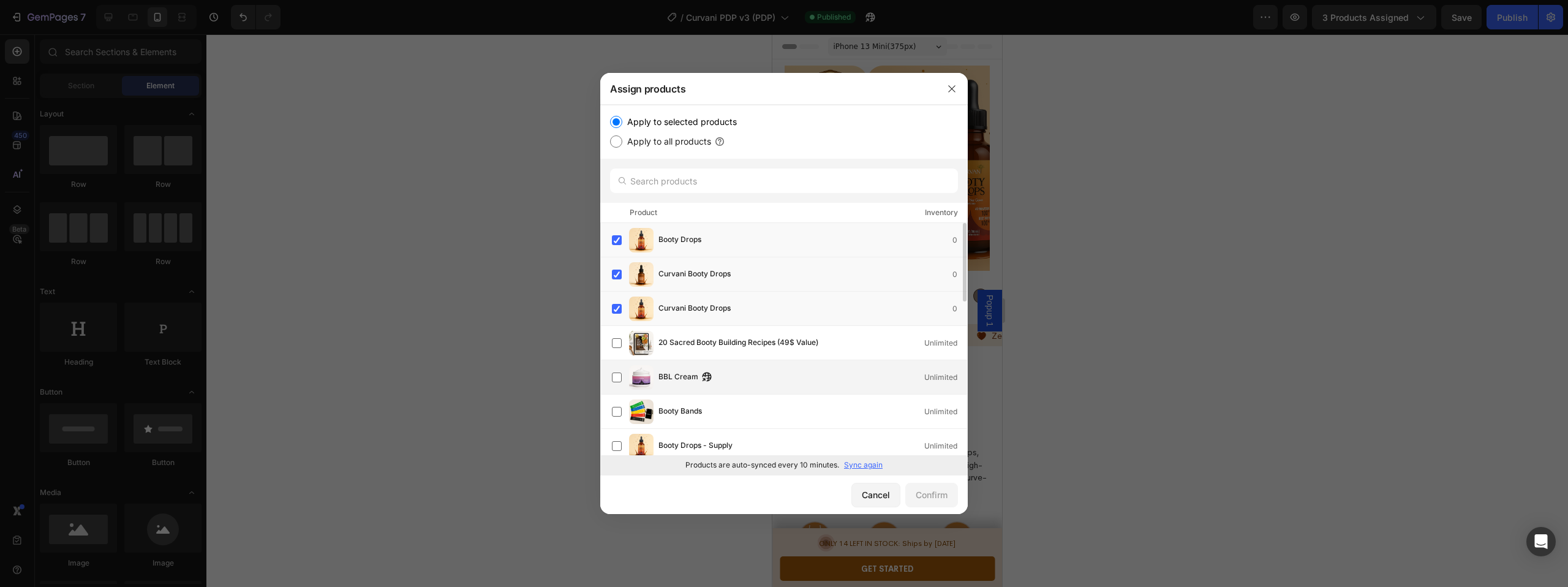
scroll to position [24, 0]
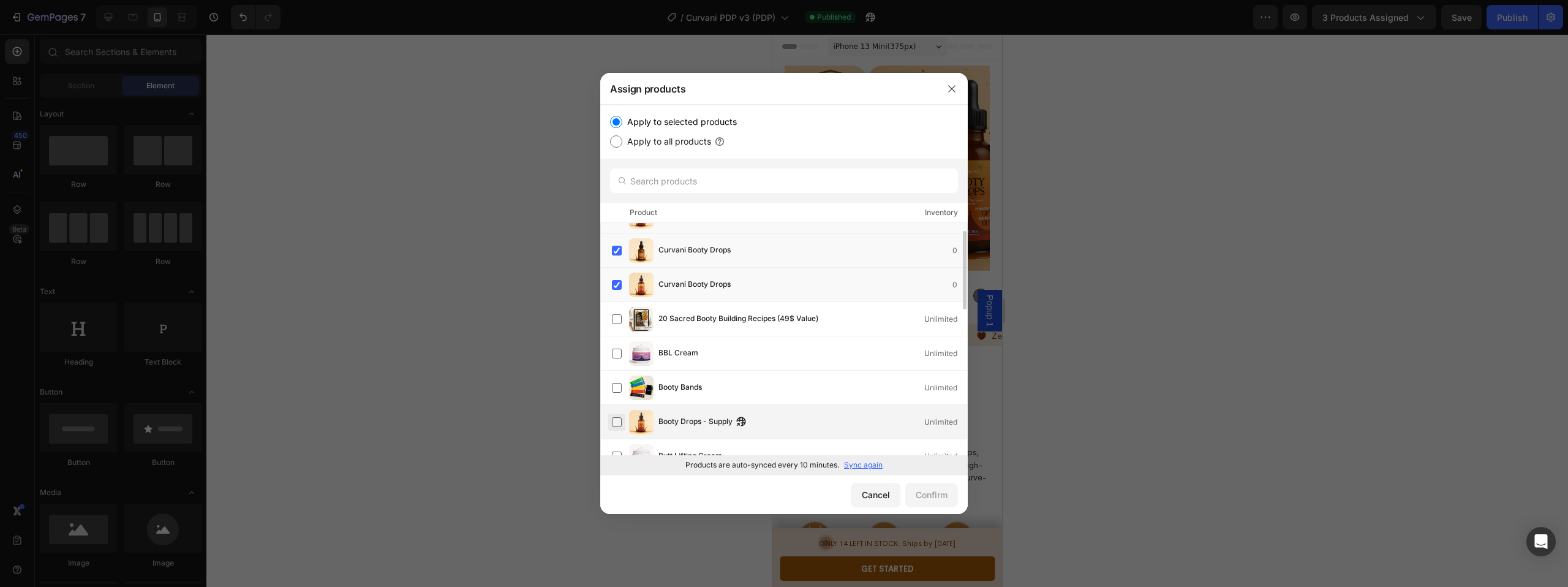
click at [616, 419] on label at bounding box center [617, 422] width 10 height 10
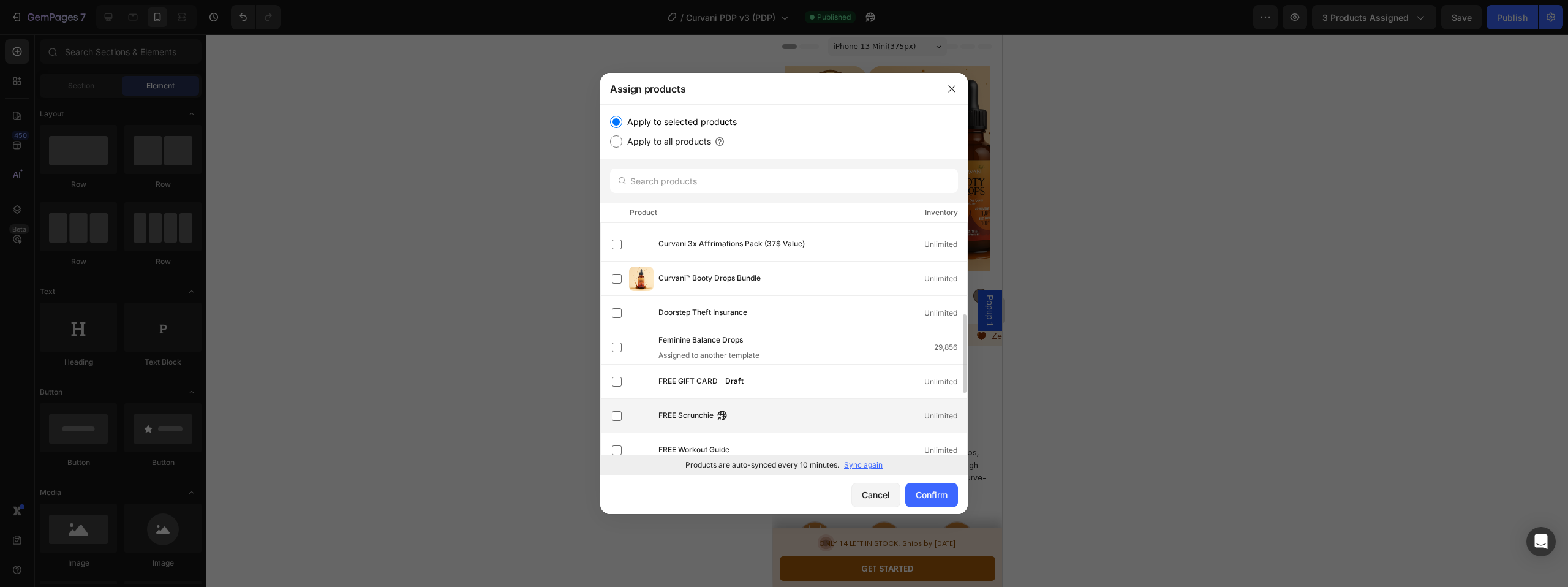
scroll to position [454, 0]
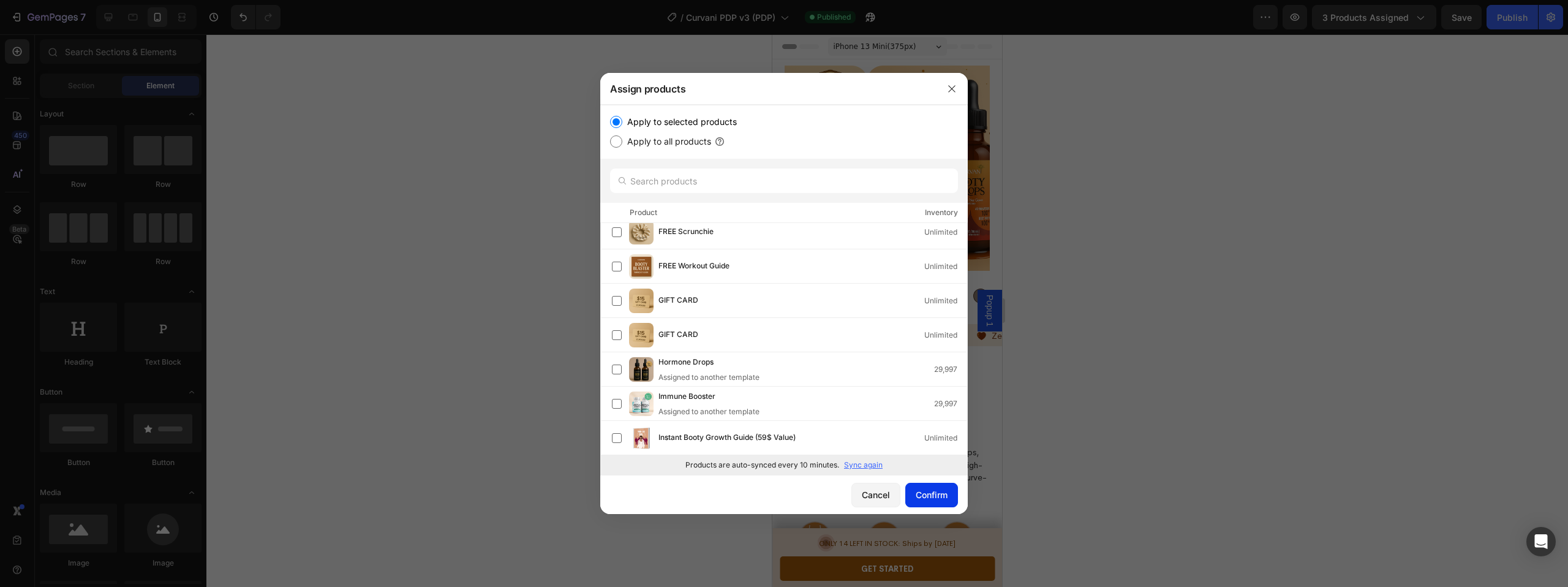
click at [928, 495] on div "Confirm" at bounding box center [931, 495] width 32 height 13
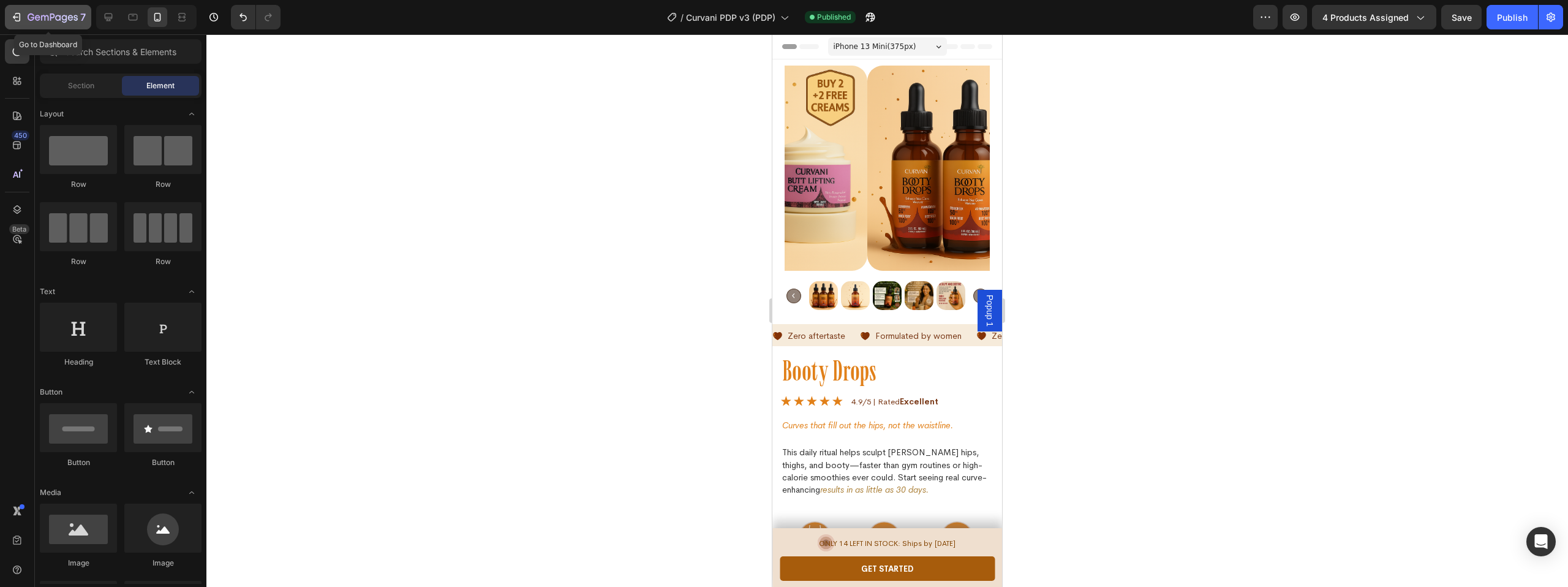
click at [22, 13] on icon "button" at bounding box center [16, 17] width 12 height 12
